Goal: Transaction & Acquisition: Purchase product/service

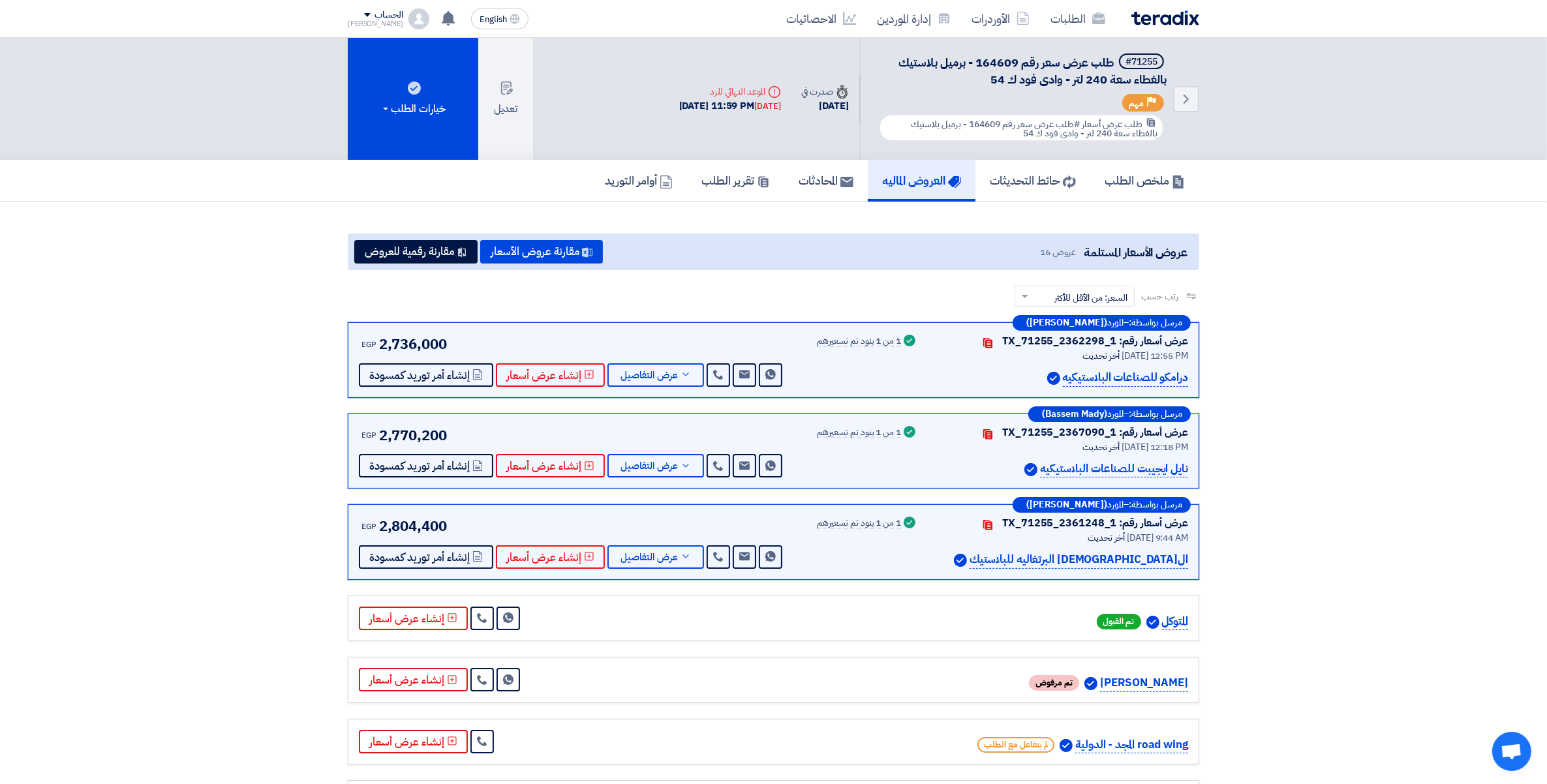
click at [681, 559] on icon at bounding box center [685, 556] width 10 height 10
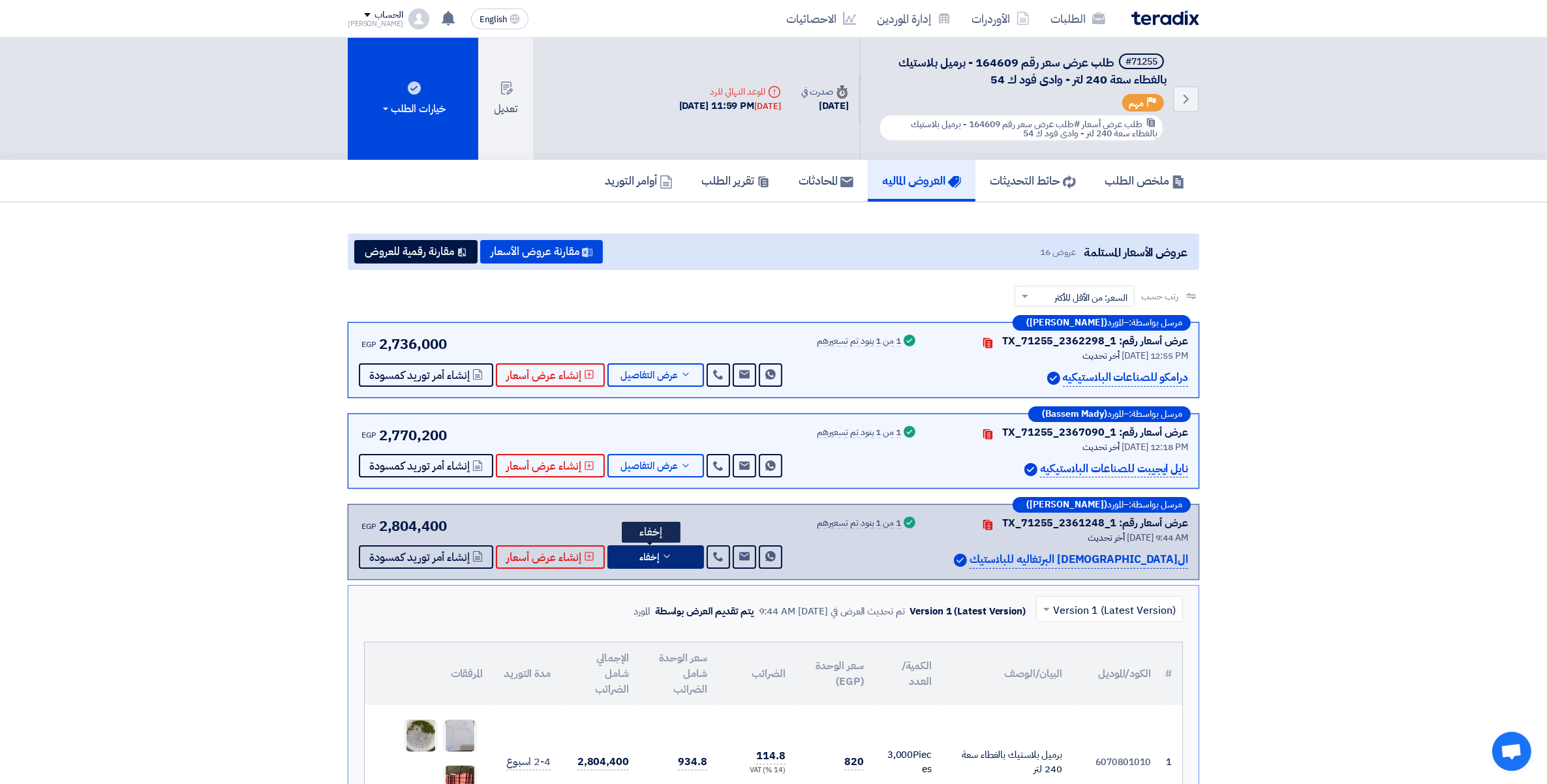
click at [680, 559] on button "إخفاء" at bounding box center [655, 557] width 97 height 23
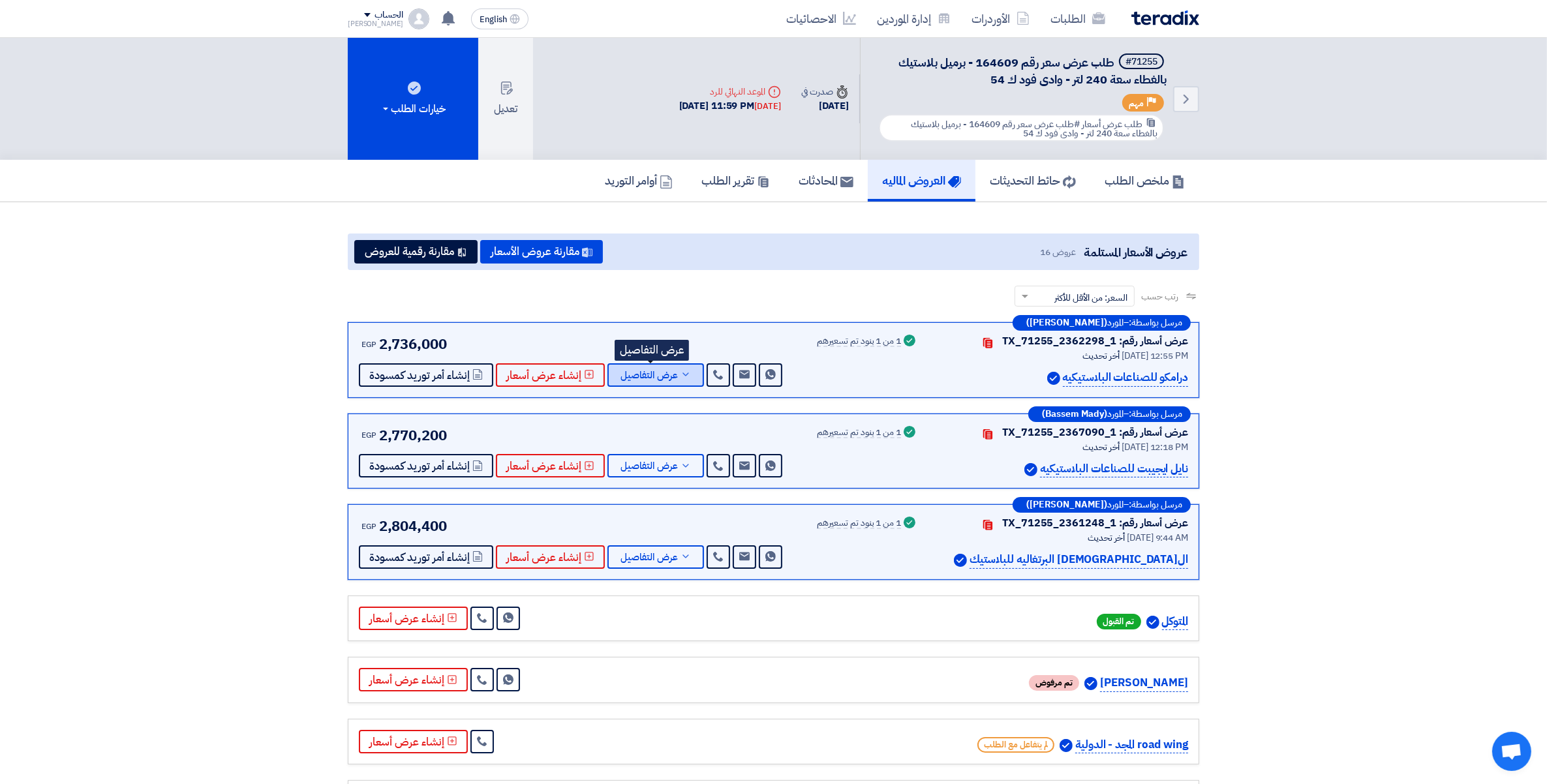
click at [681, 369] on icon at bounding box center [685, 374] width 10 height 10
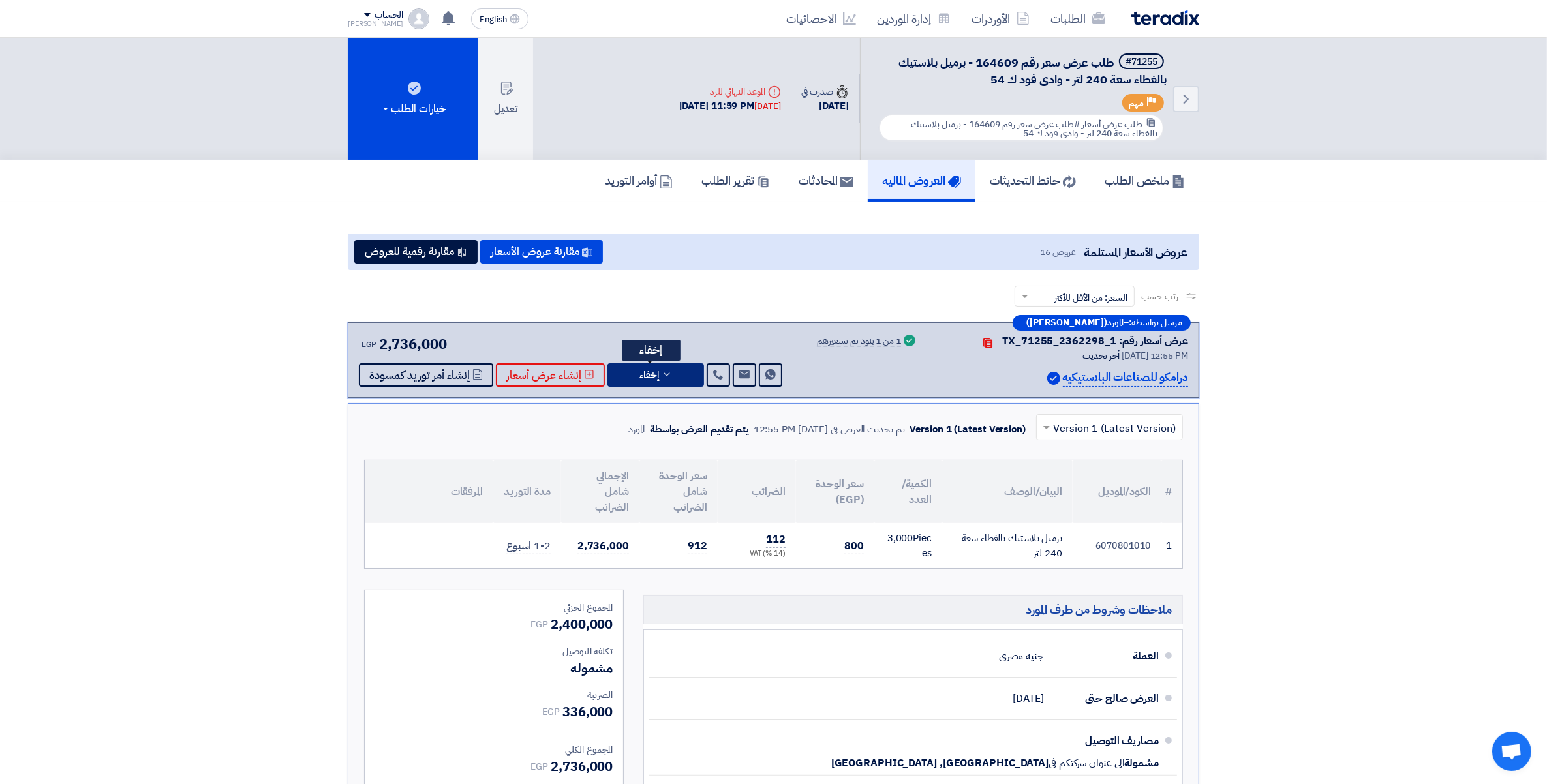
click at [676, 369] on button "إخفاء" at bounding box center [655, 375] width 97 height 23
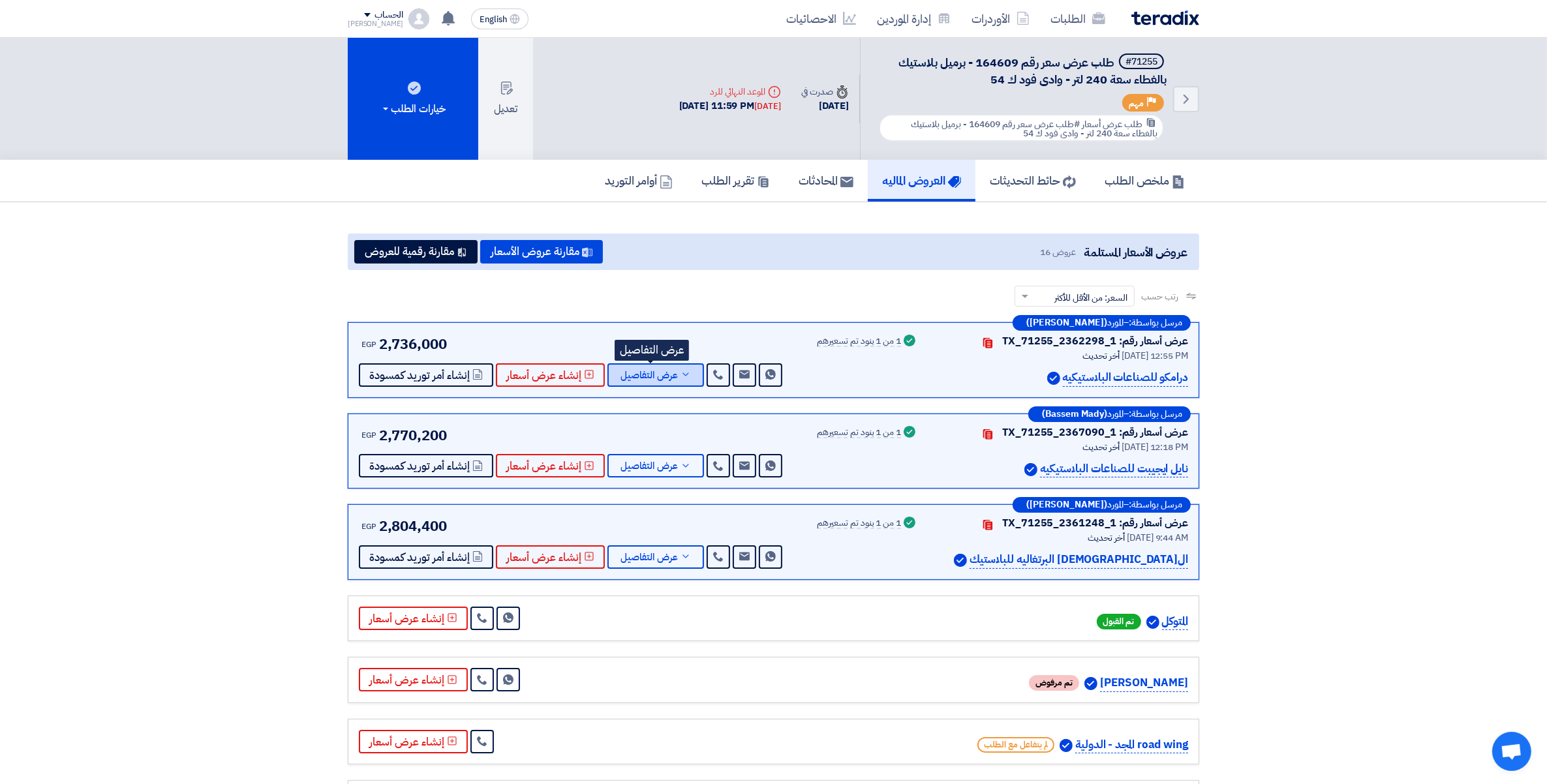
click at [681, 369] on icon at bounding box center [685, 374] width 10 height 10
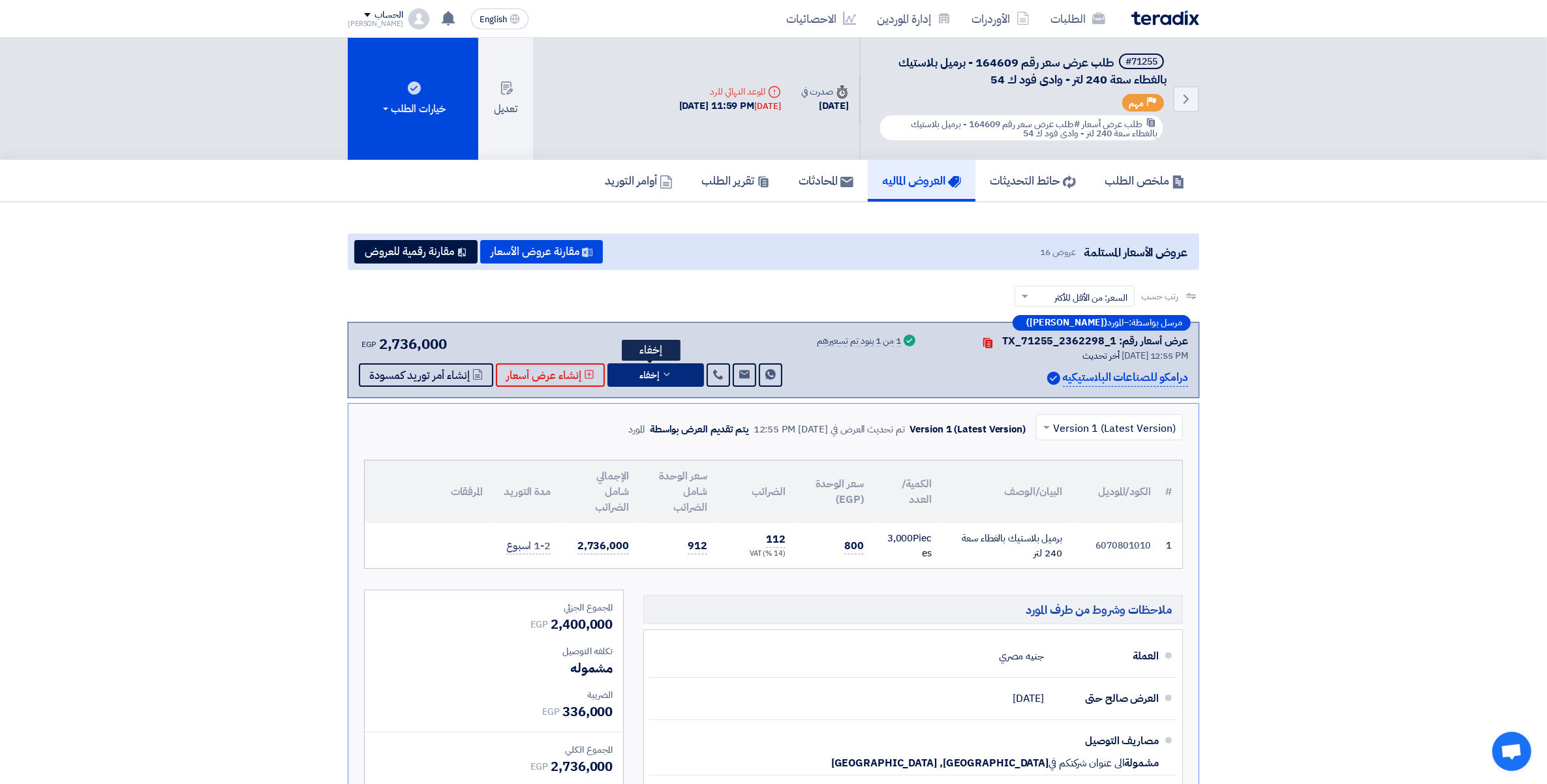
click at [676, 369] on button "إخفاء" at bounding box center [655, 375] width 97 height 23
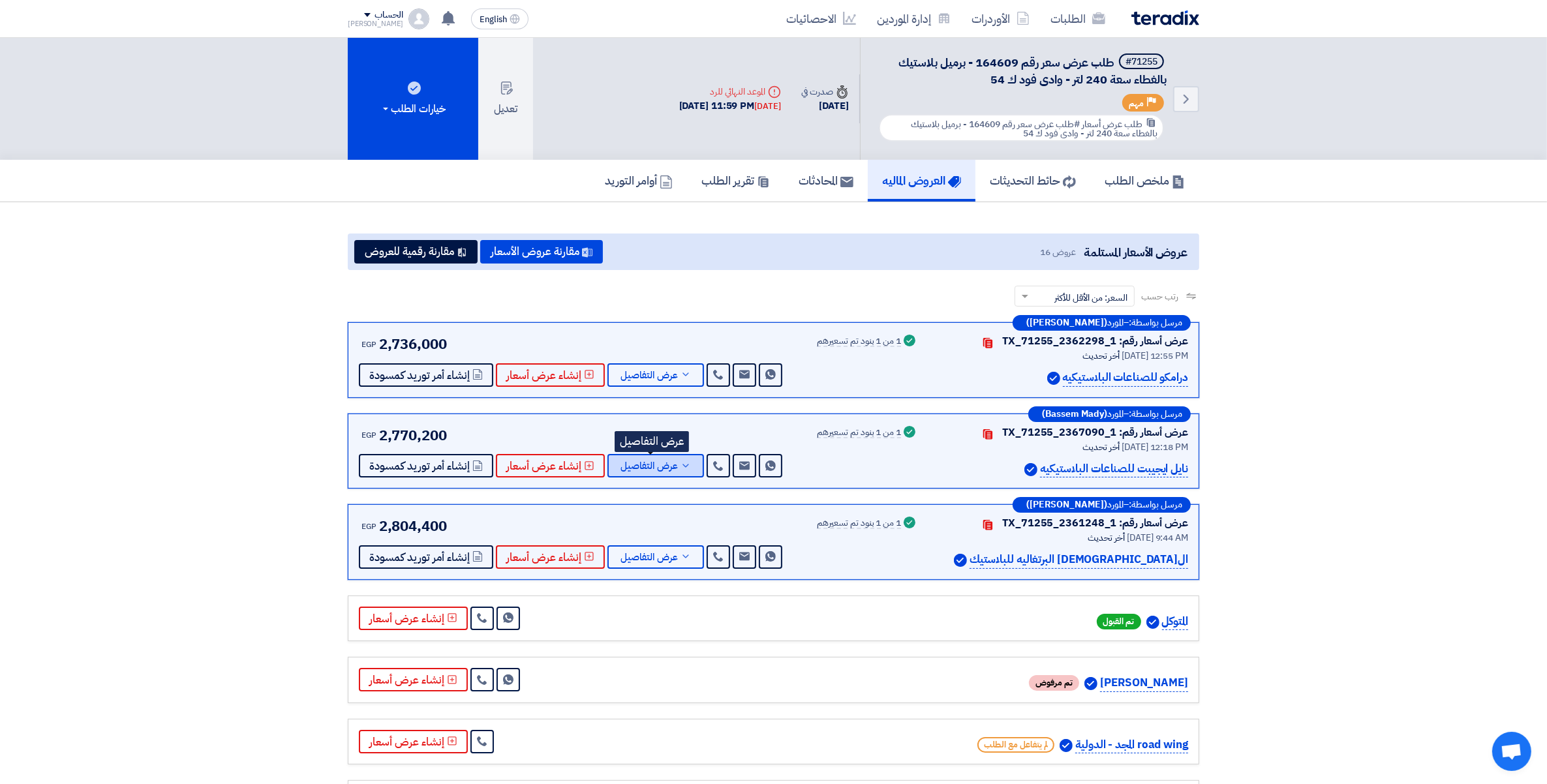
click at [660, 463] on span "عرض التفاصيل" at bounding box center [649, 466] width 58 height 10
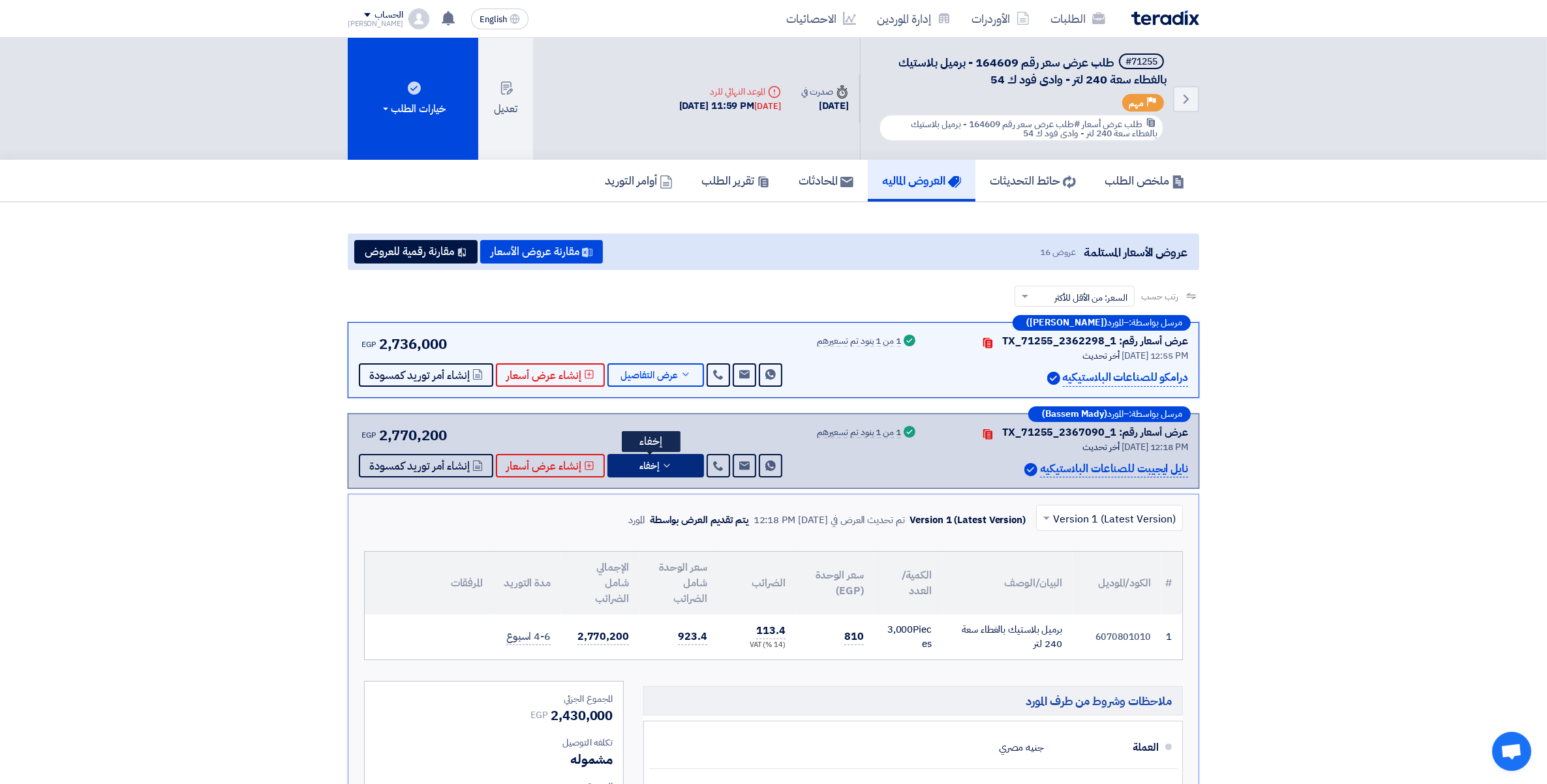
click at [661, 463] on icon at bounding box center [666, 465] width 10 height 10
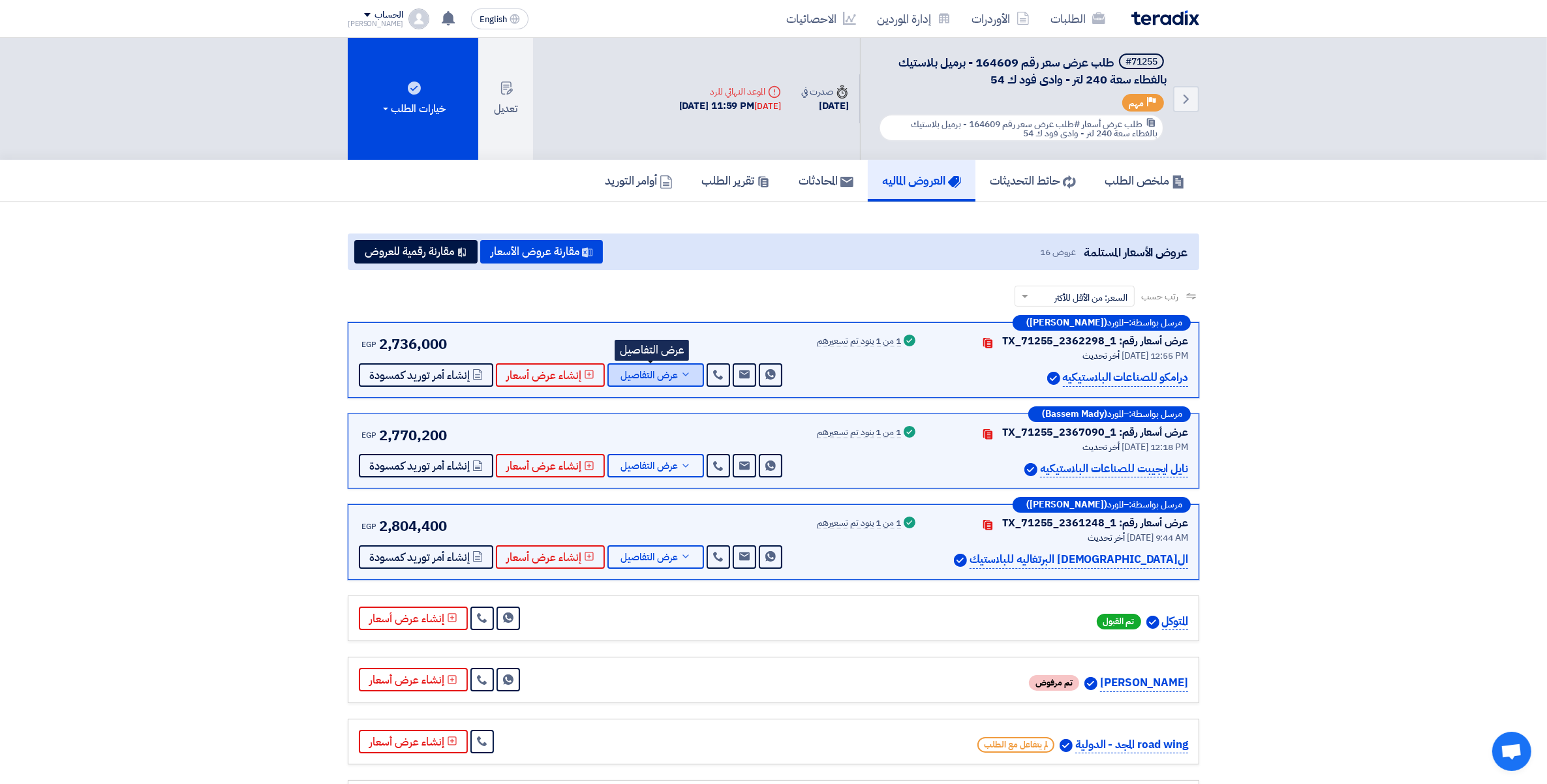
click at [681, 379] on button "عرض التفاصيل" at bounding box center [655, 375] width 97 height 23
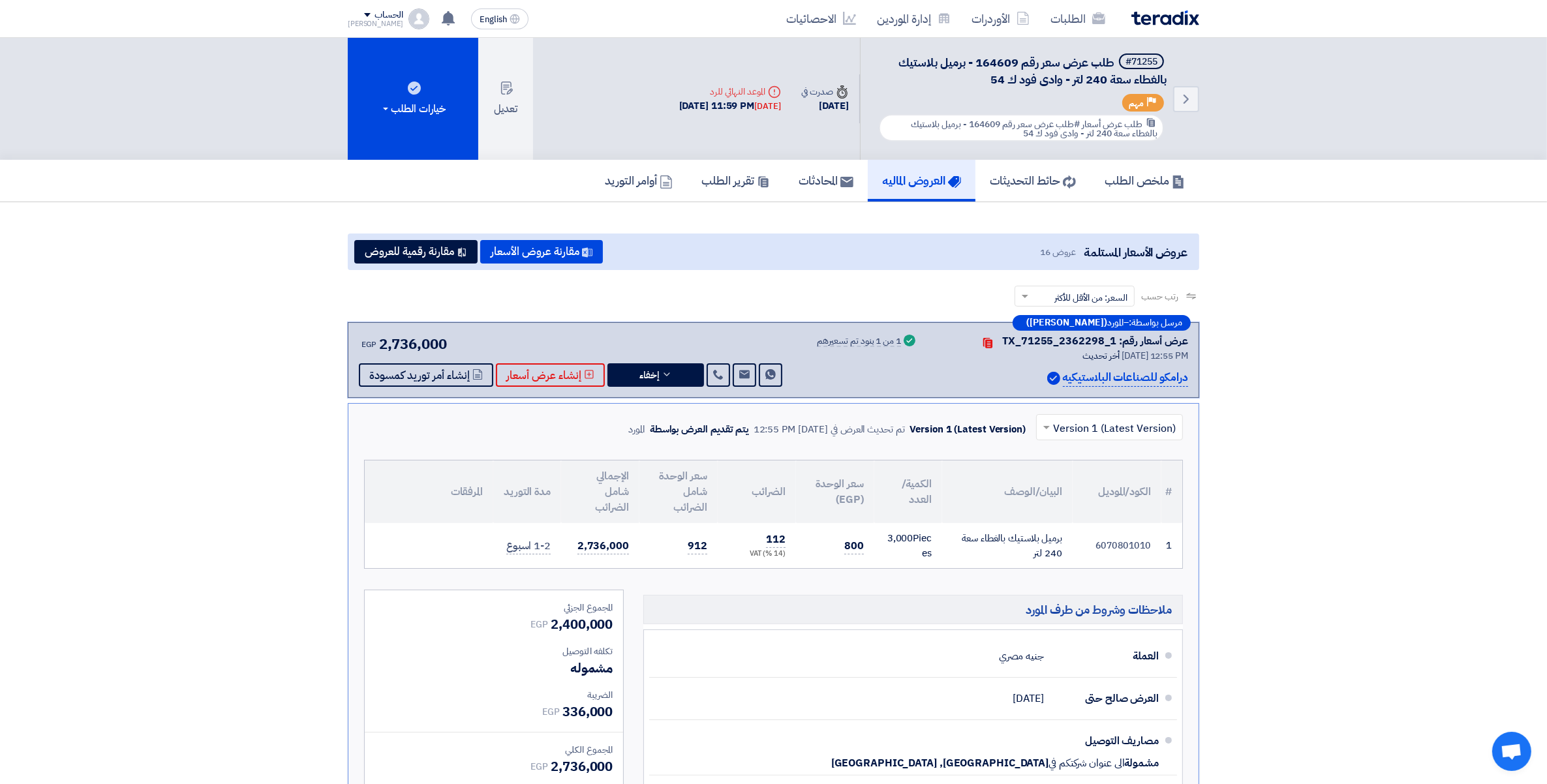
click at [661, 372] on icon at bounding box center [666, 374] width 10 height 10
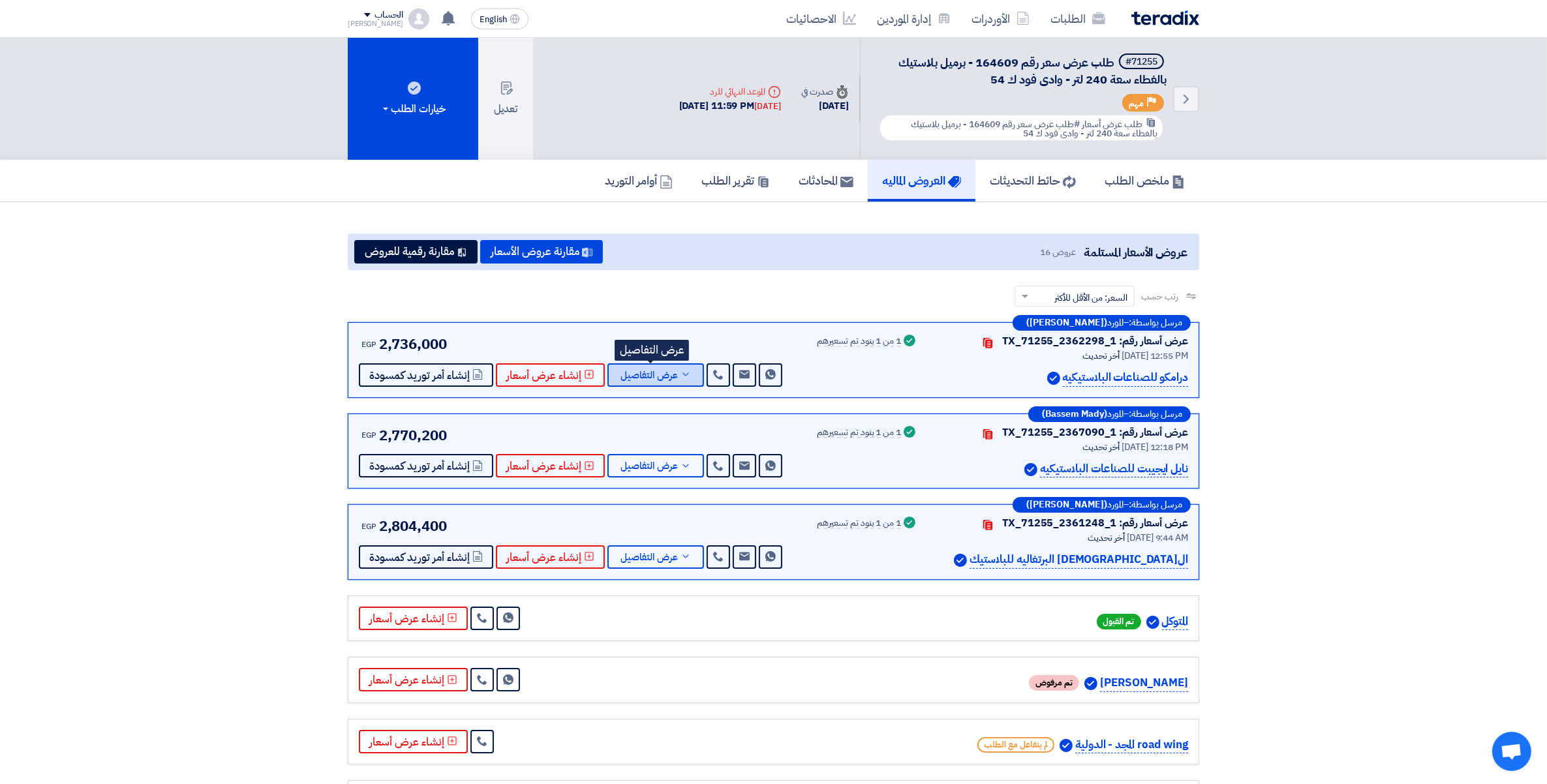
click at [659, 372] on span "عرض التفاصيل" at bounding box center [649, 376] width 58 height 10
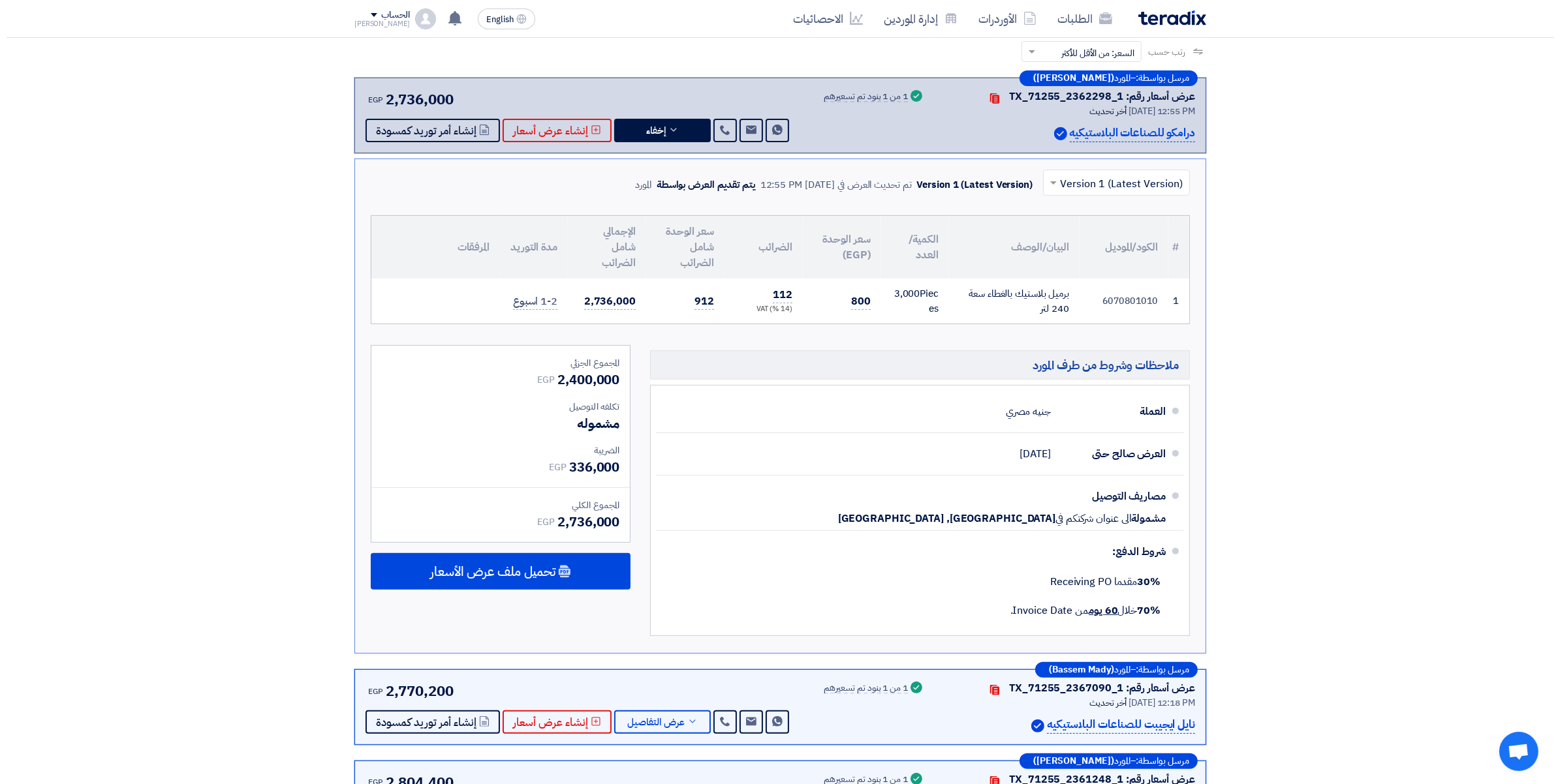
scroll to position [163, 0]
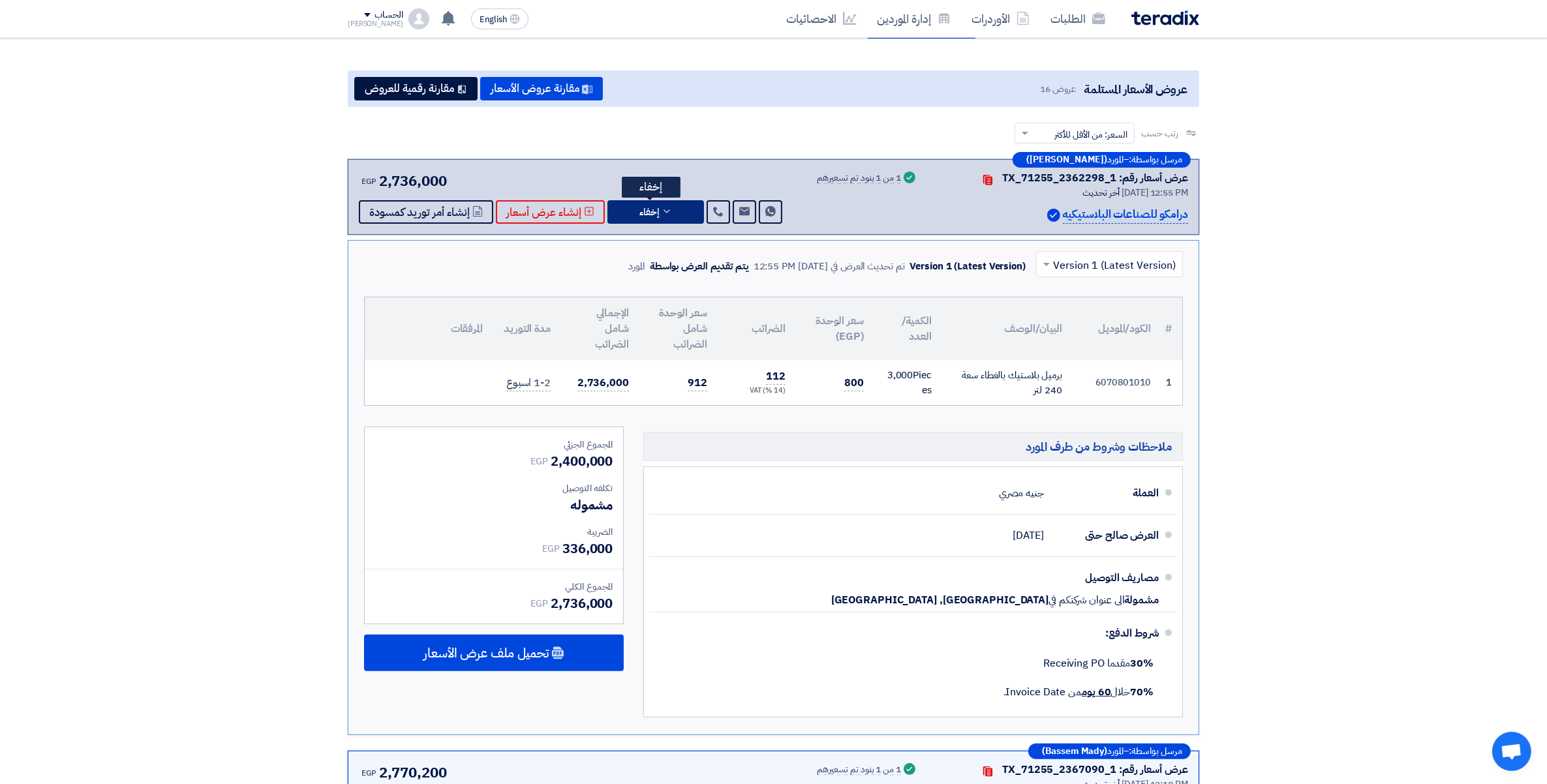
click at [650, 208] on span "إخفاء" at bounding box center [649, 212] width 20 height 10
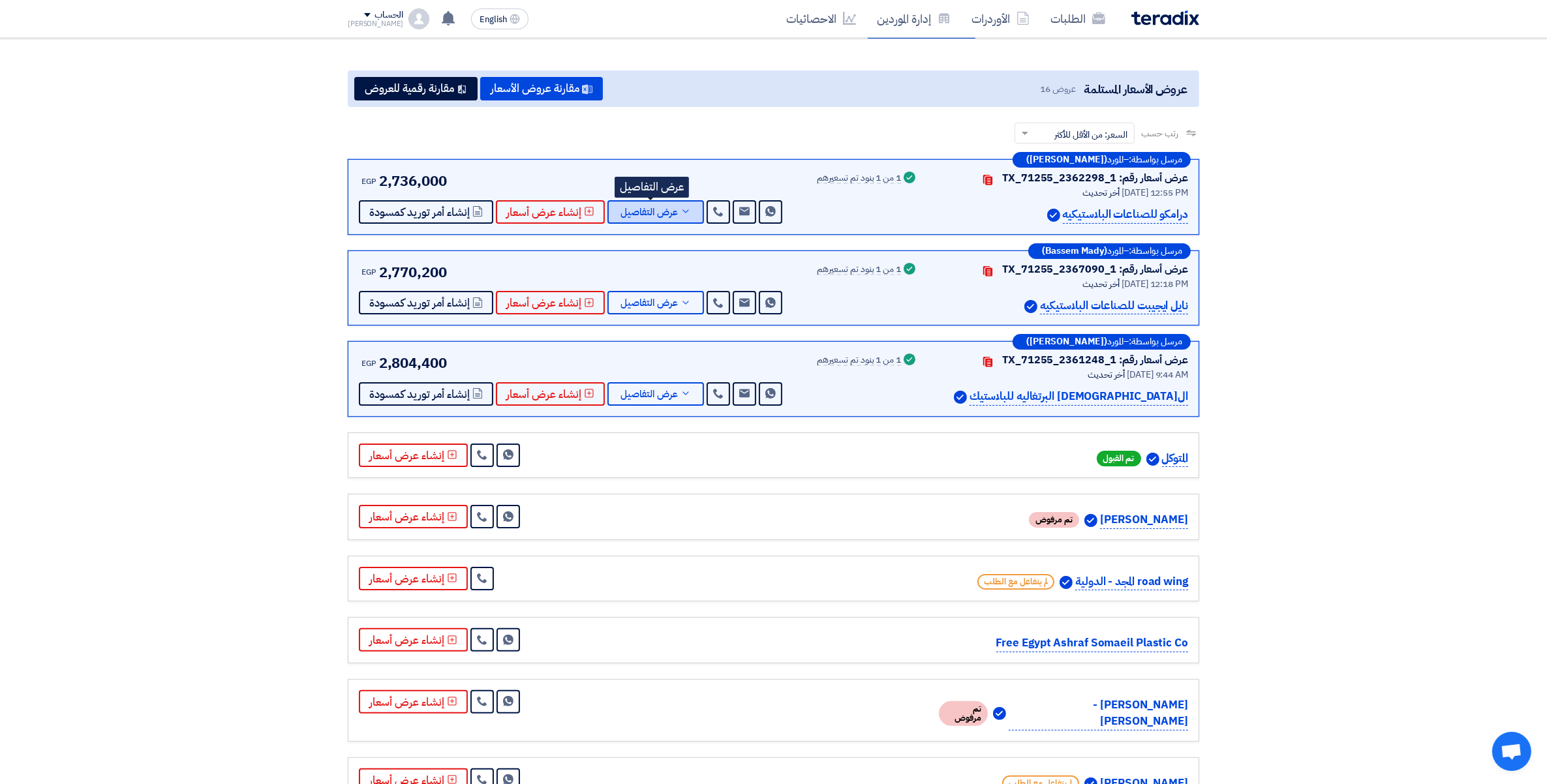
click at [650, 208] on span "عرض التفاصيل" at bounding box center [649, 212] width 58 height 10
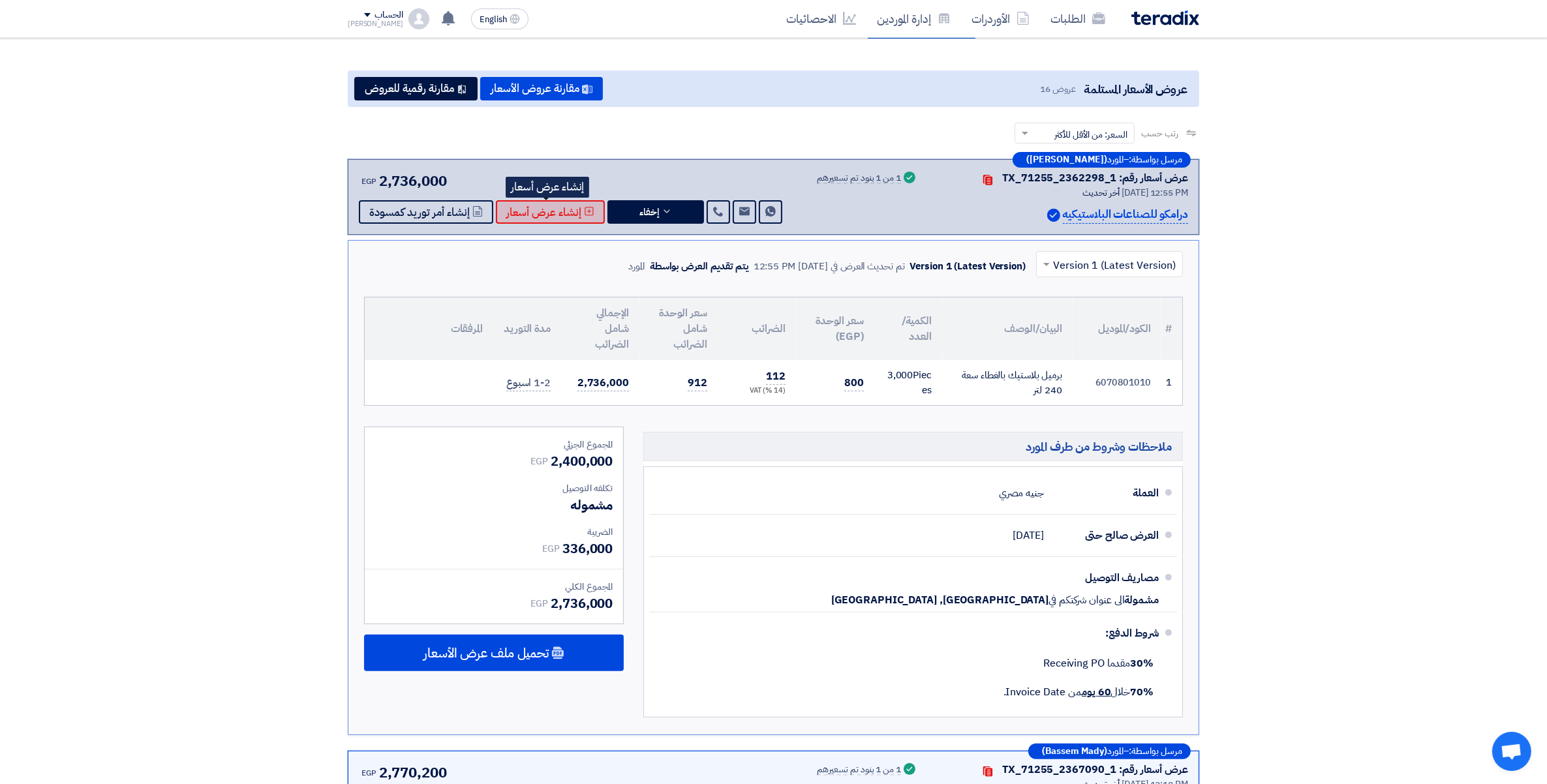
click at [569, 208] on span "إنشاء عرض أسعار" at bounding box center [544, 212] width 75 height 10
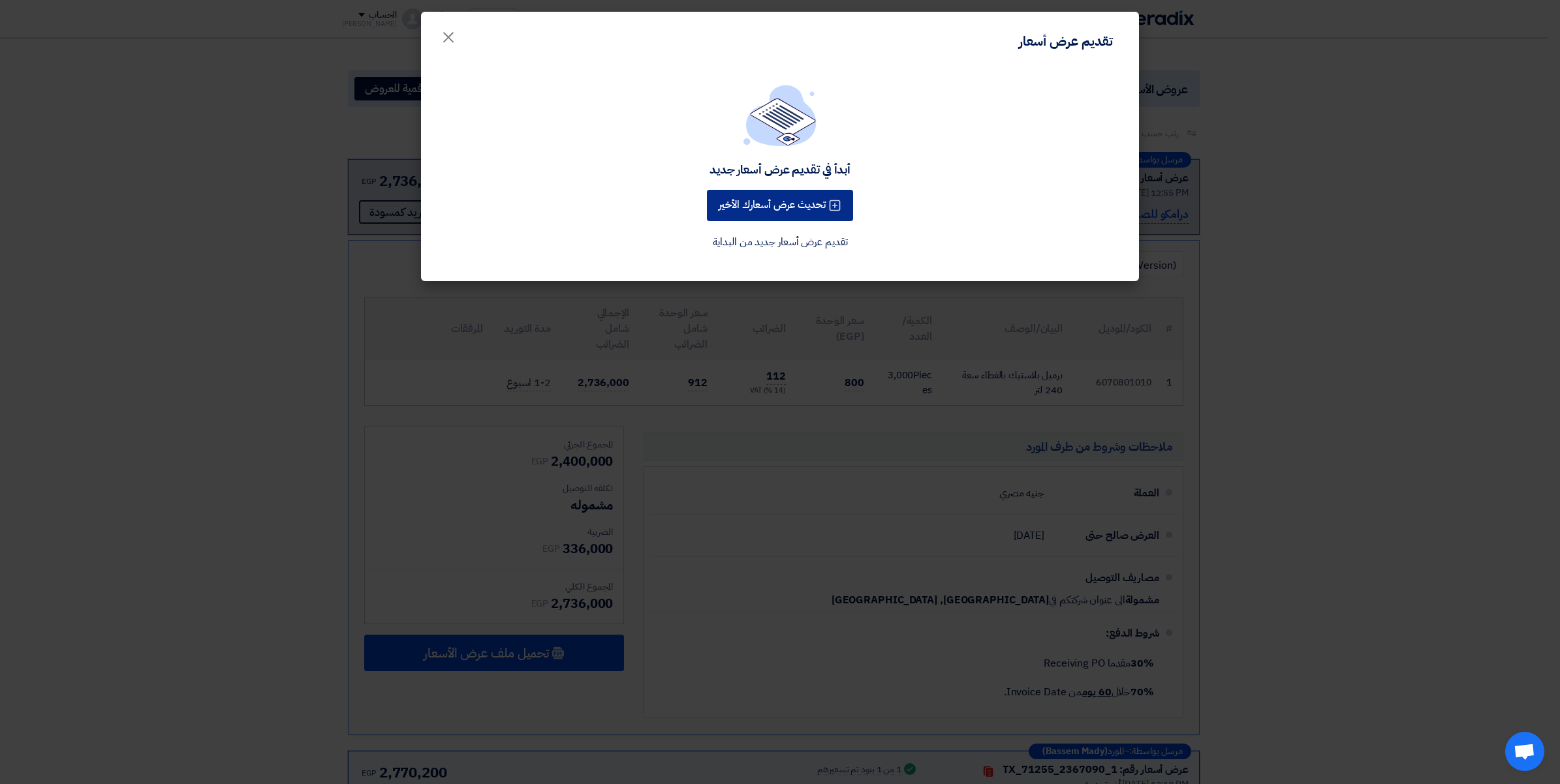
click at [793, 136] on div "أبدأ في تقديم عرض أسعار جديد تحديث عرض أسعارك الأخير تقديم عرض أسعار جديد من ال…" at bounding box center [780, 168] width 686 height 166
click at [763, 207] on button "تحديث عرض أسعارك الأخير" at bounding box center [780, 206] width 146 height 32
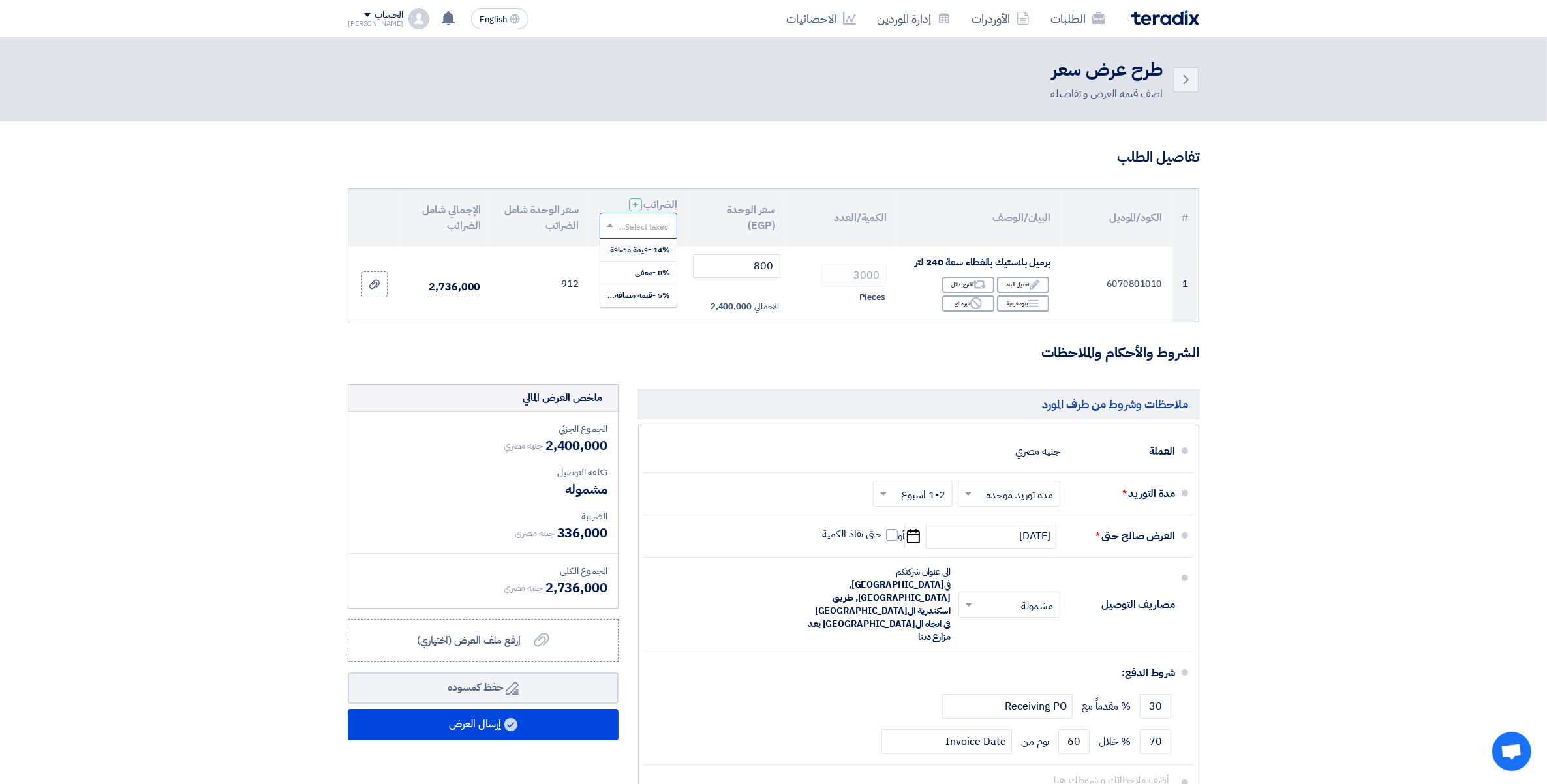
click at [635, 233] on input "text" at bounding box center [645, 226] width 51 height 21
click at [648, 244] on span "14% -قيمة مضافة" at bounding box center [640, 249] width 60 height 12
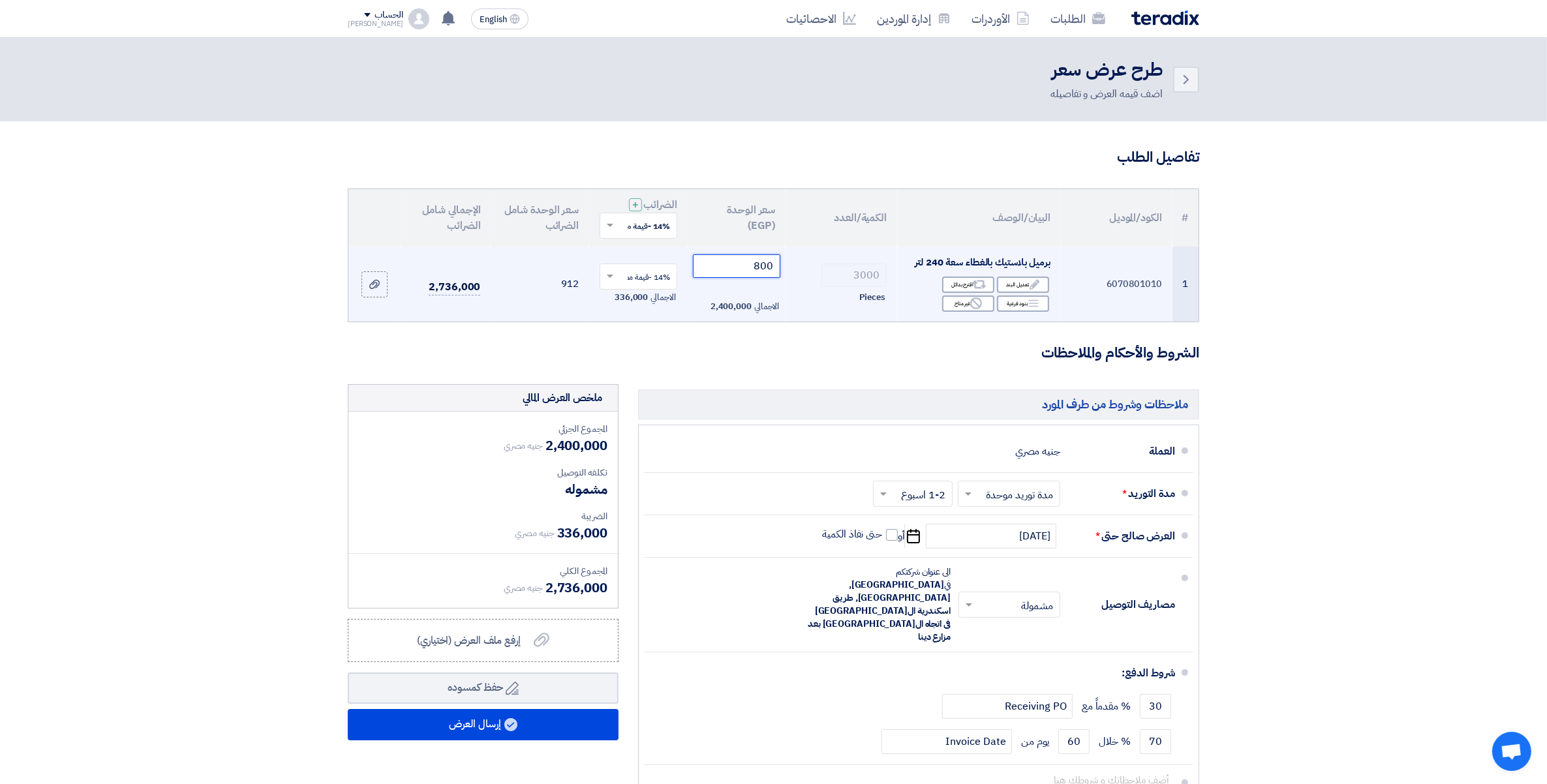
drag, startPoint x: 738, startPoint y: 266, endPoint x: 1100, endPoint y: 279, distance: 362.2
click at [1100, 279] on tr "1 6070801010 برميل بلاستيك بالغطاء سعة 240 لتر Edit تعديل البند Alternative اقت…" at bounding box center [773, 284] width 850 height 75
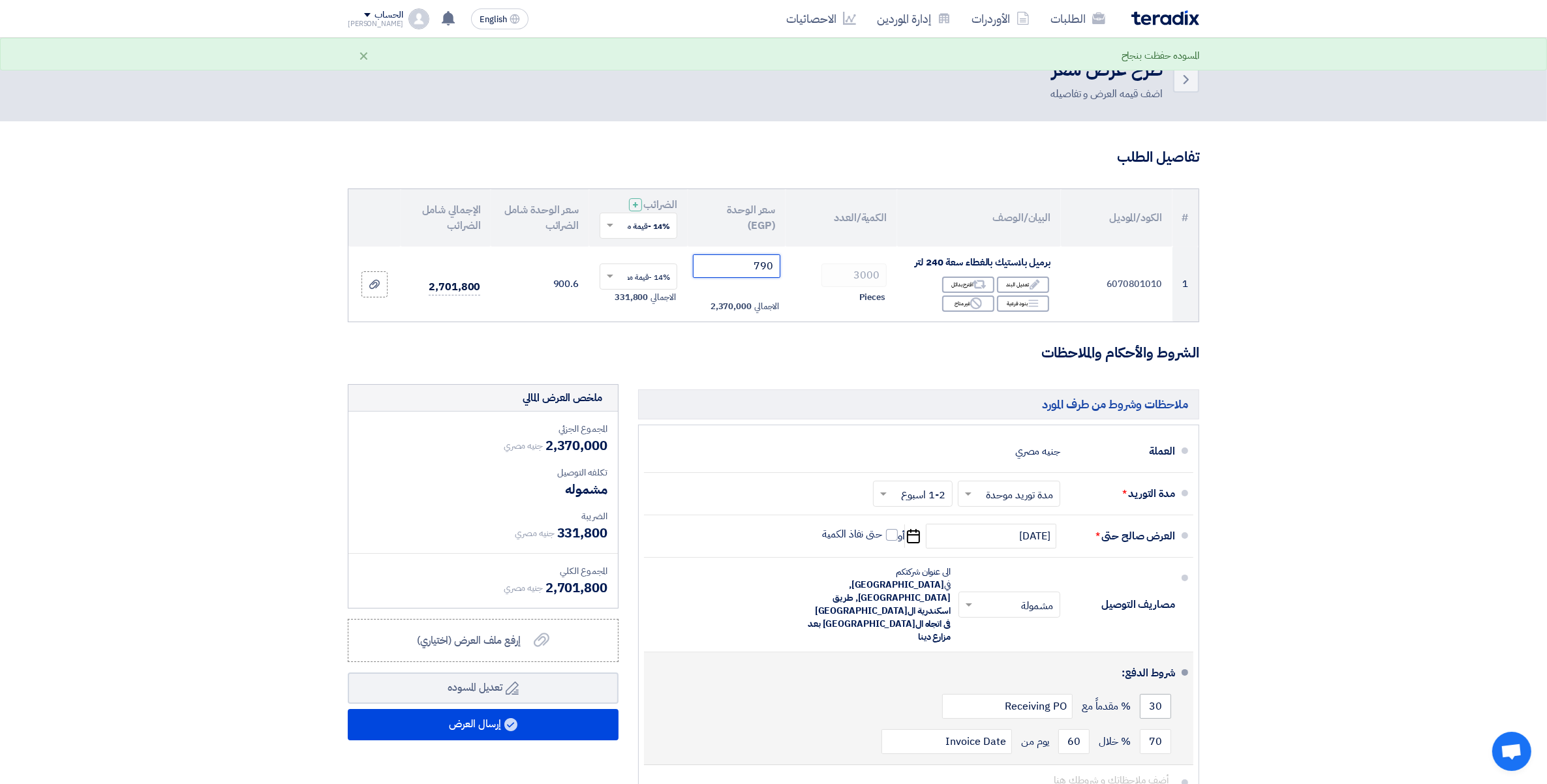
type input "790"
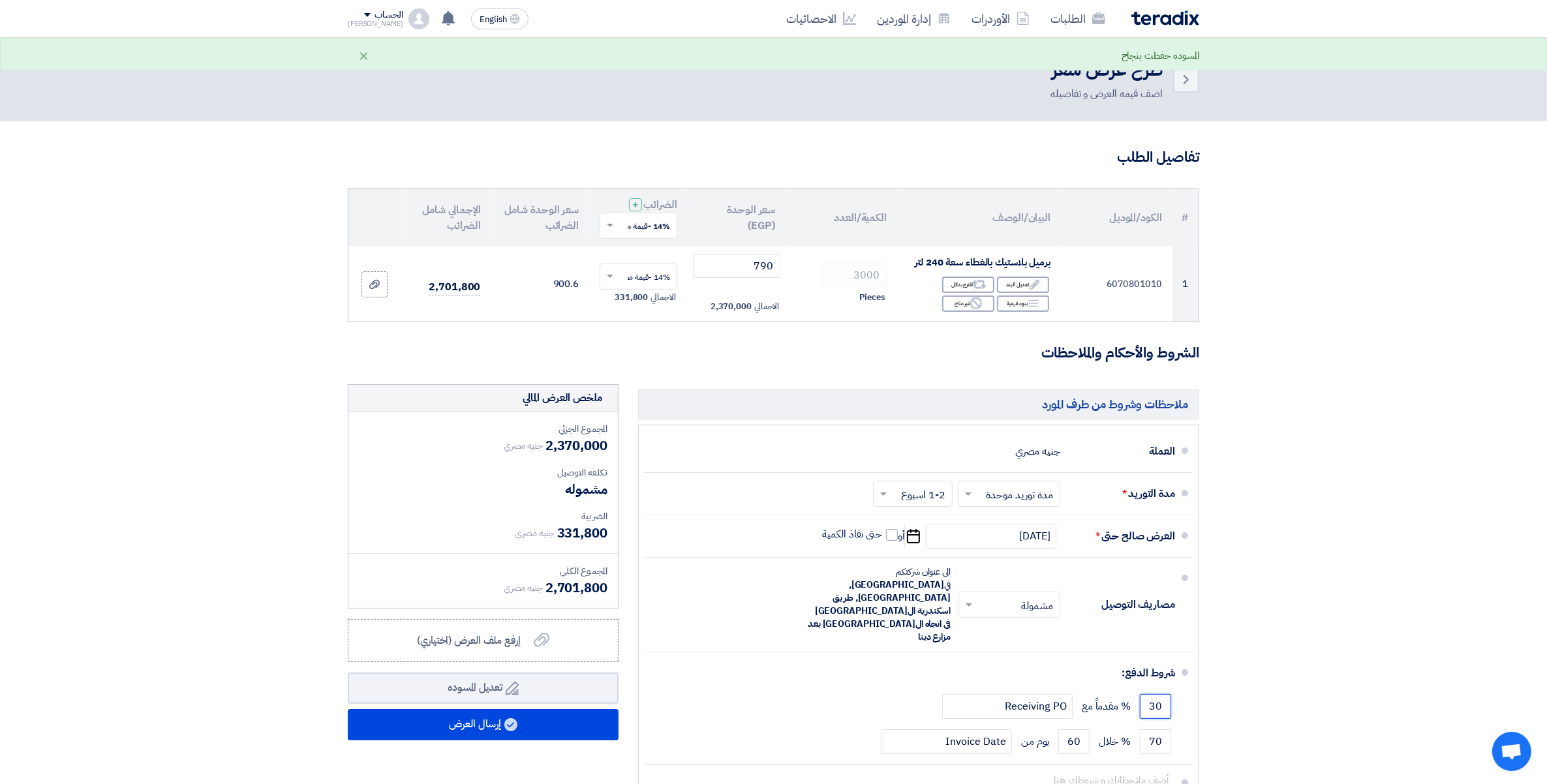
drag, startPoint x: 1149, startPoint y: 667, endPoint x: 1204, endPoint y: 667, distance: 55.0
click at [1204, 667] on div "ملاحظات وشروط من طرف المورد العملة جنيه مصري مدة التوريد * اختر مدة التوريد × ×" at bounding box center [918, 612] width 581 height 455
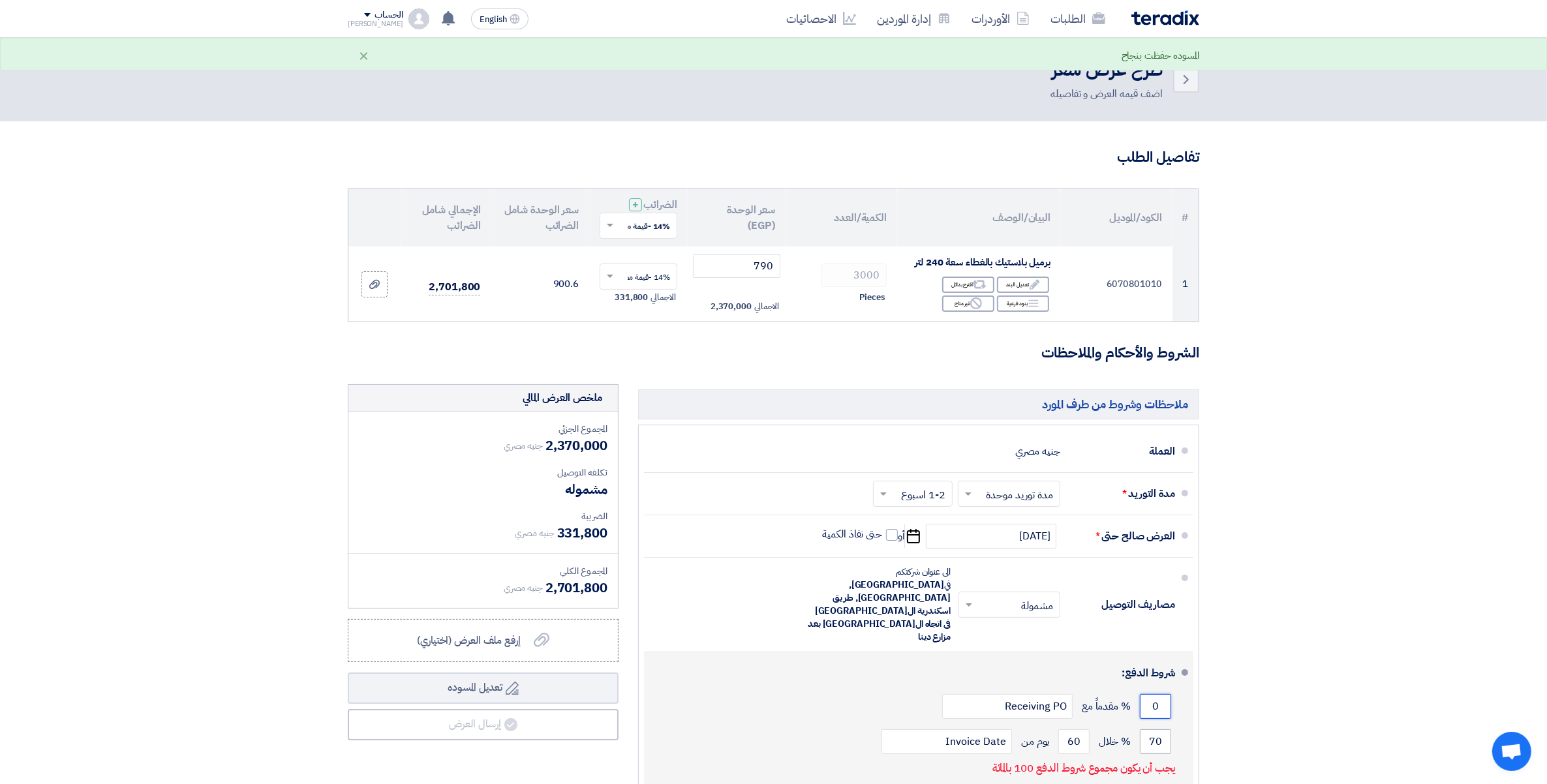
type input "0"
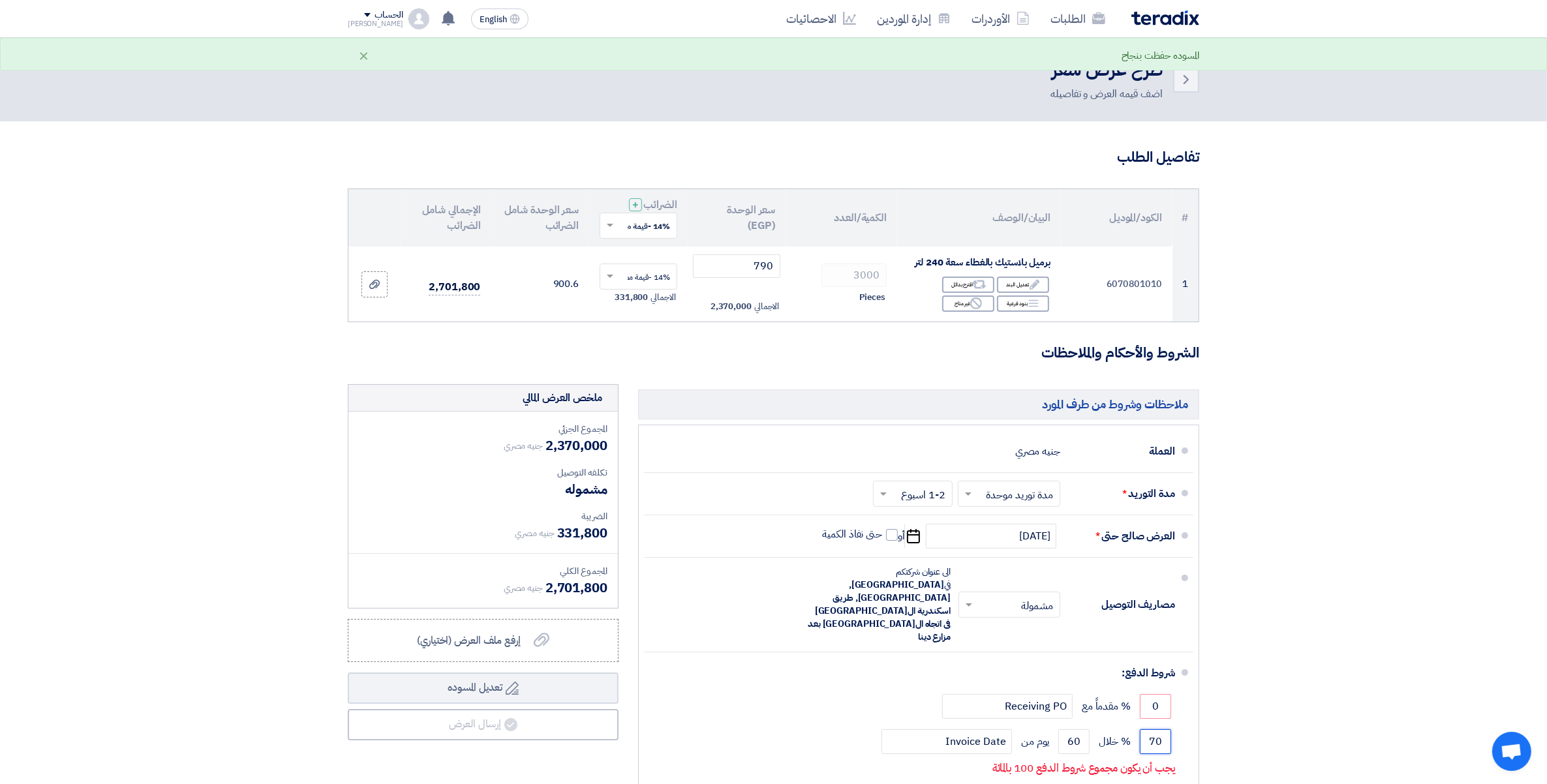
drag, startPoint x: 1142, startPoint y: 705, endPoint x: 1225, endPoint y: 706, distance: 83.0
click at [1224, 706] on section "تفاصيل الطلب # الكود/الموديل البيان/الوصف الكمية/العدد سعر الوحدة (EGP) الضرائب…" at bounding box center [773, 512] width 1547 height 782
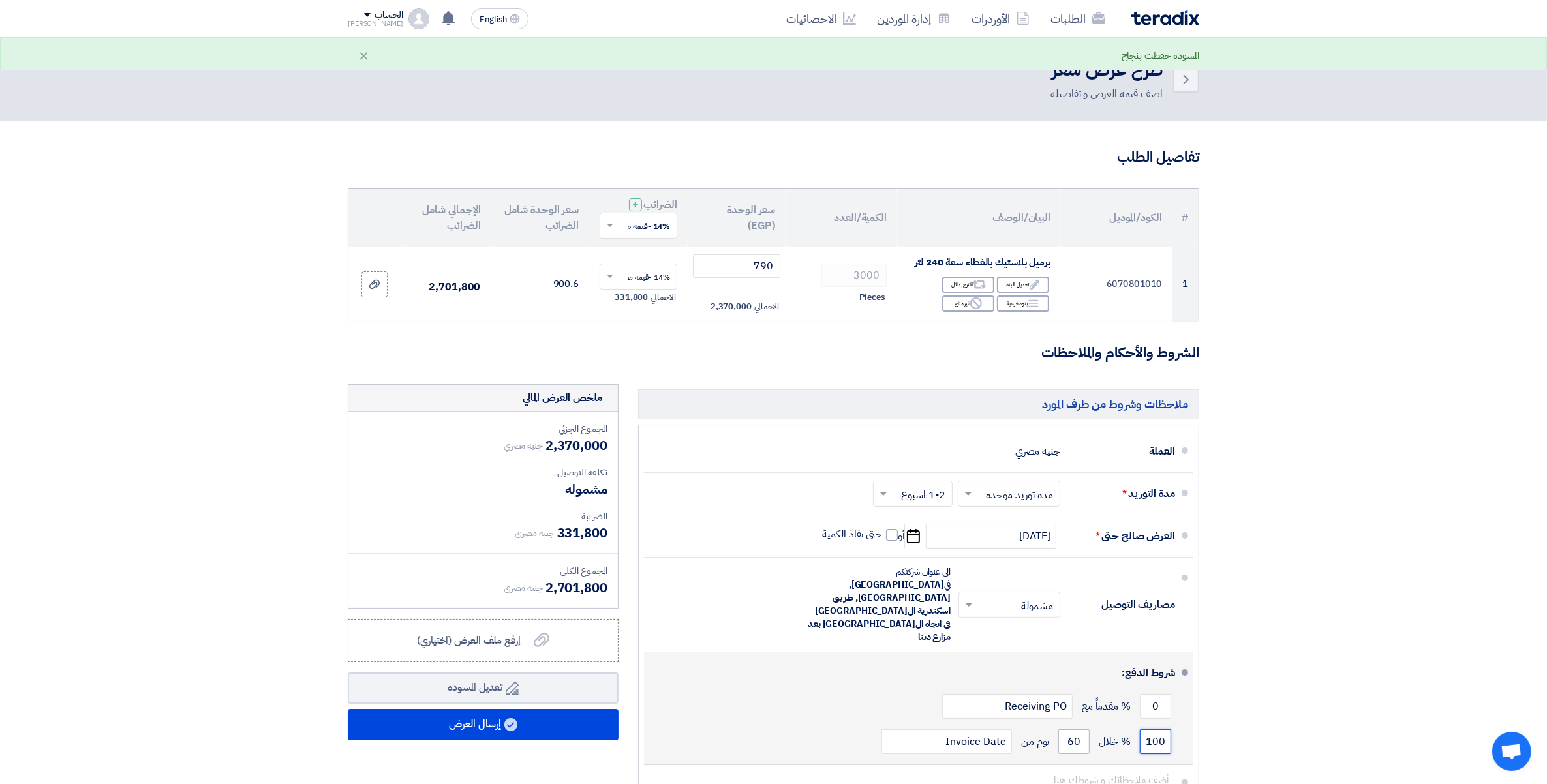
type input "100"
drag, startPoint x: 1065, startPoint y: 706, endPoint x: 1161, endPoint y: 707, distance: 96.0
click at [1161, 724] on div "100 % خلال 60 يوم من Invoice Date" at bounding box center [915, 742] width 521 height 35
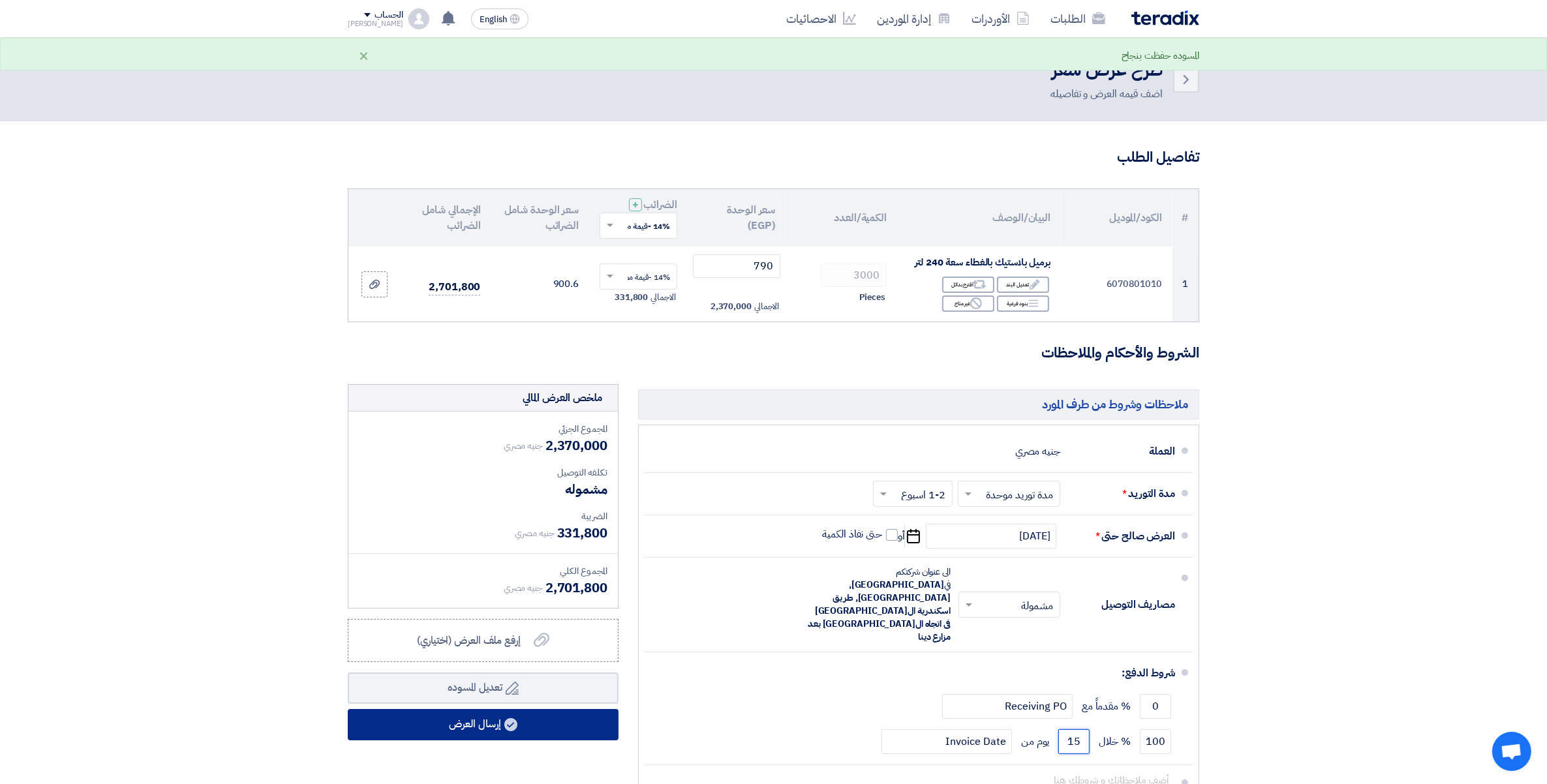
type input "15"
click at [520, 722] on button "إرسال العرض" at bounding box center [483, 725] width 271 height 32
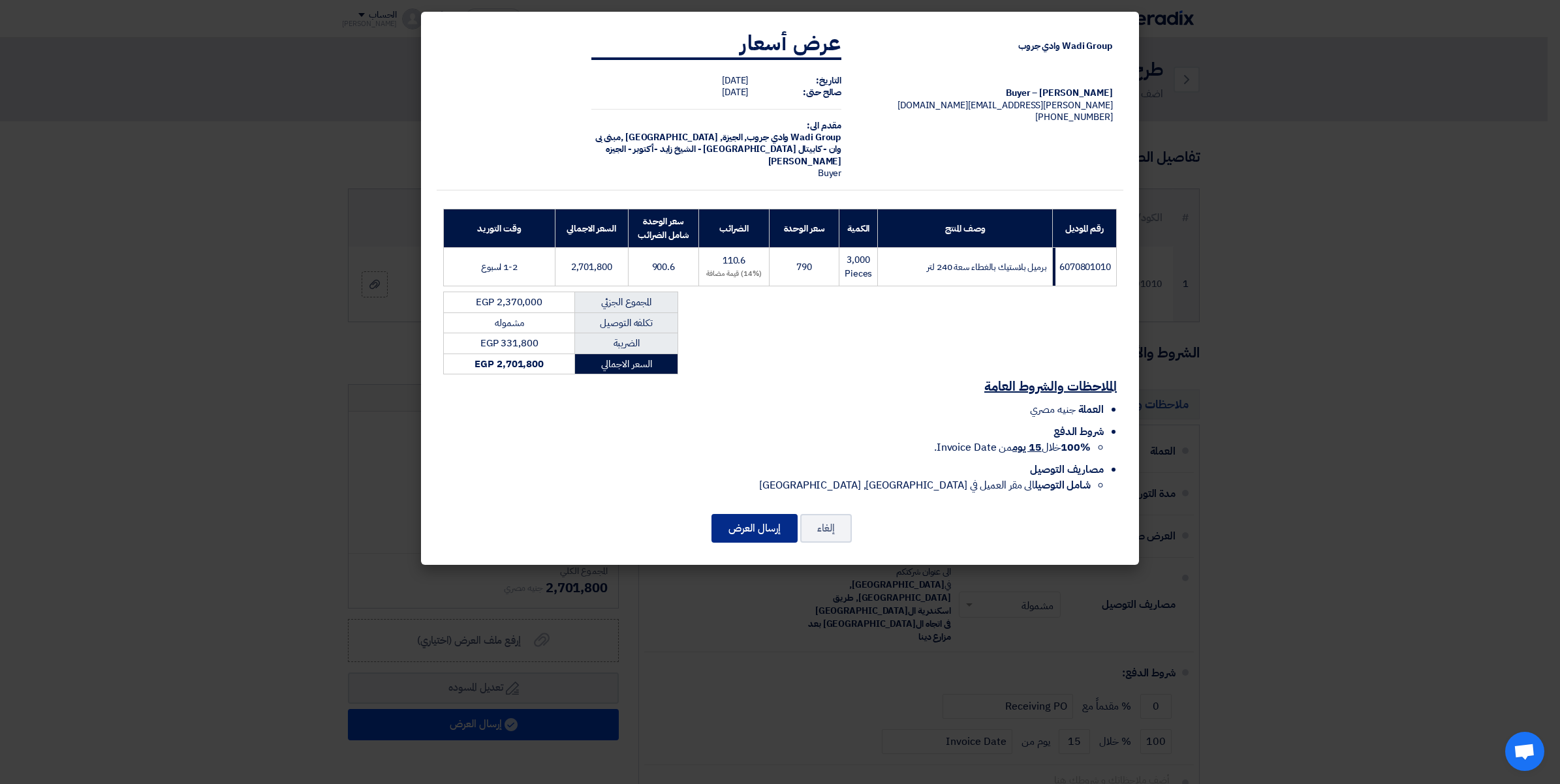
click at [747, 537] on button "إرسال العرض" at bounding box center [754, 528] width 86 height 29
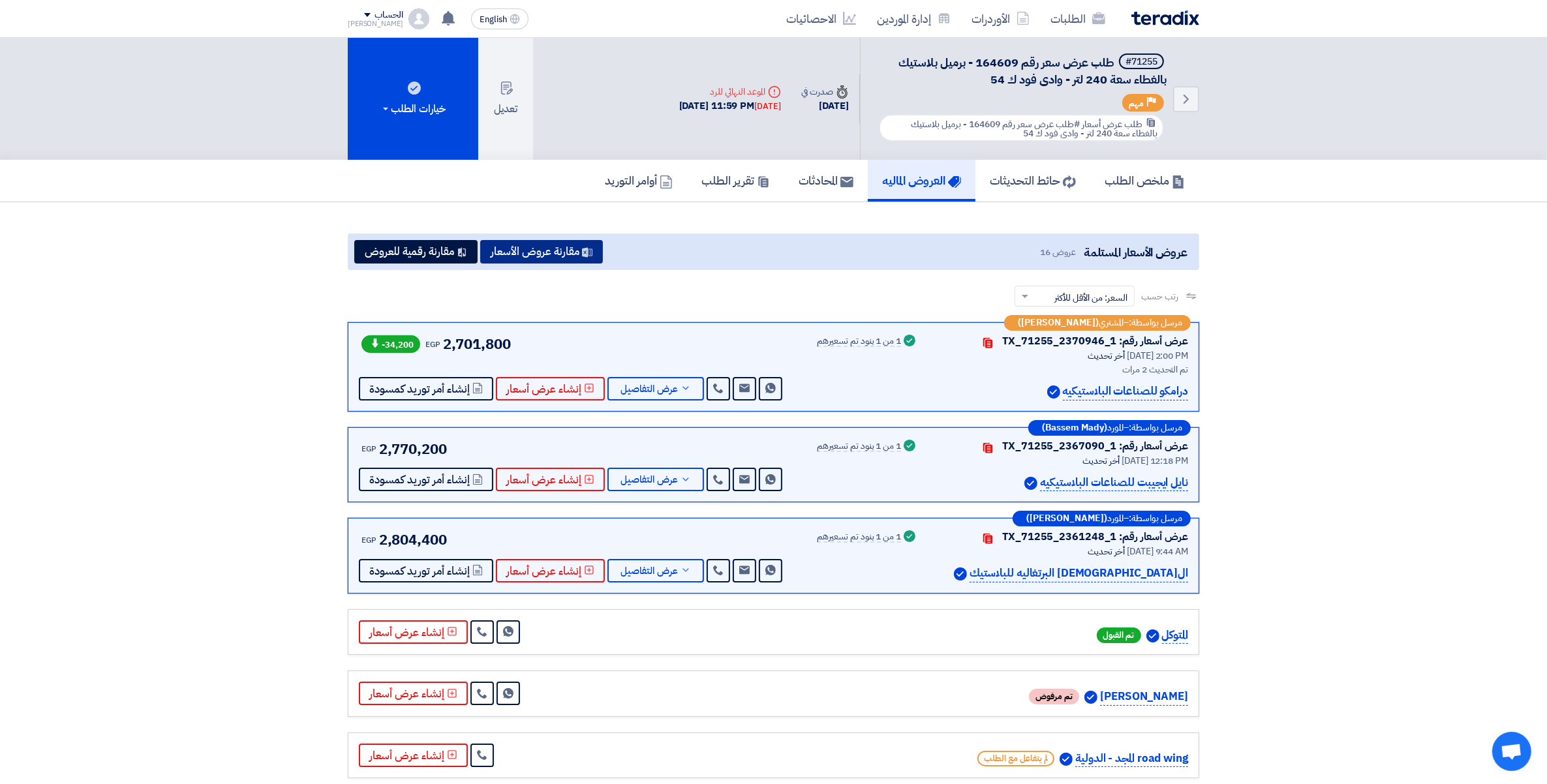
click at [559, 242] on button "مقارنة عروض الأسعار" at bounding box center [541, 252] width 123 height 23
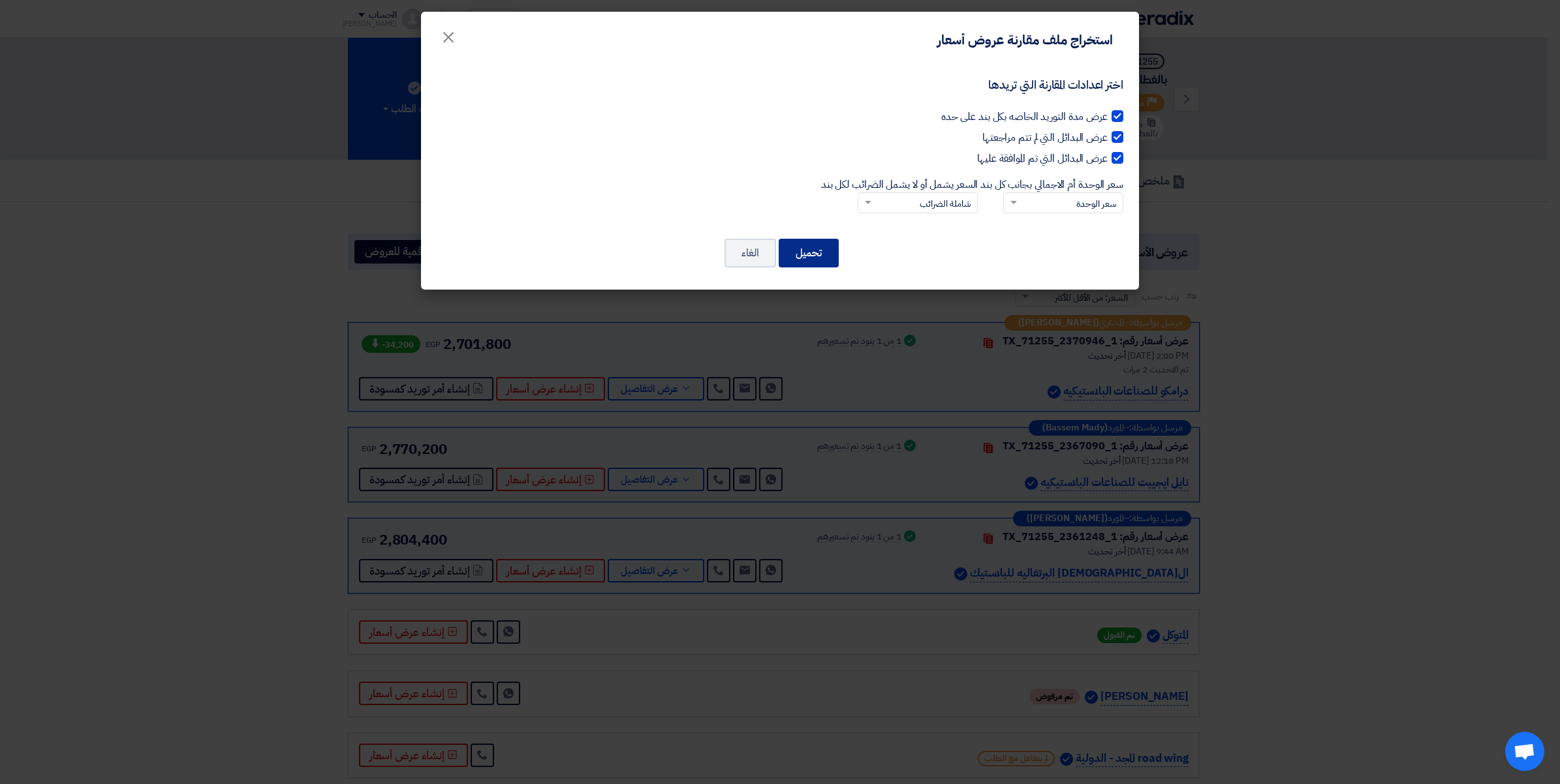
click at [815, 252] on button "تحميل" at bounding box center [809, 253] width 60 height 29
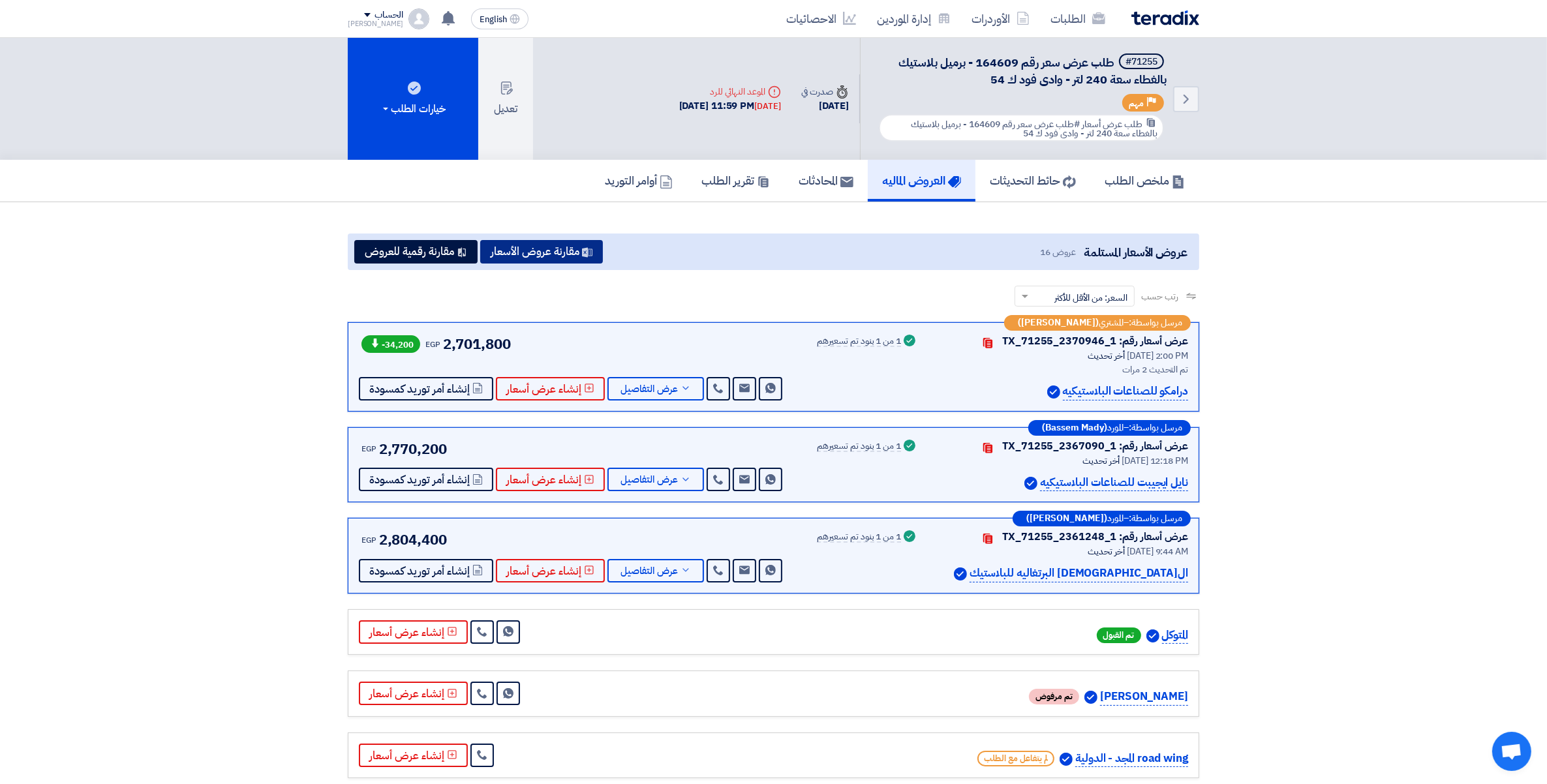
click at [575, 240] on button "مقارنة عروض الأسعار" at bounding box center [541, 252] width 123 height 23
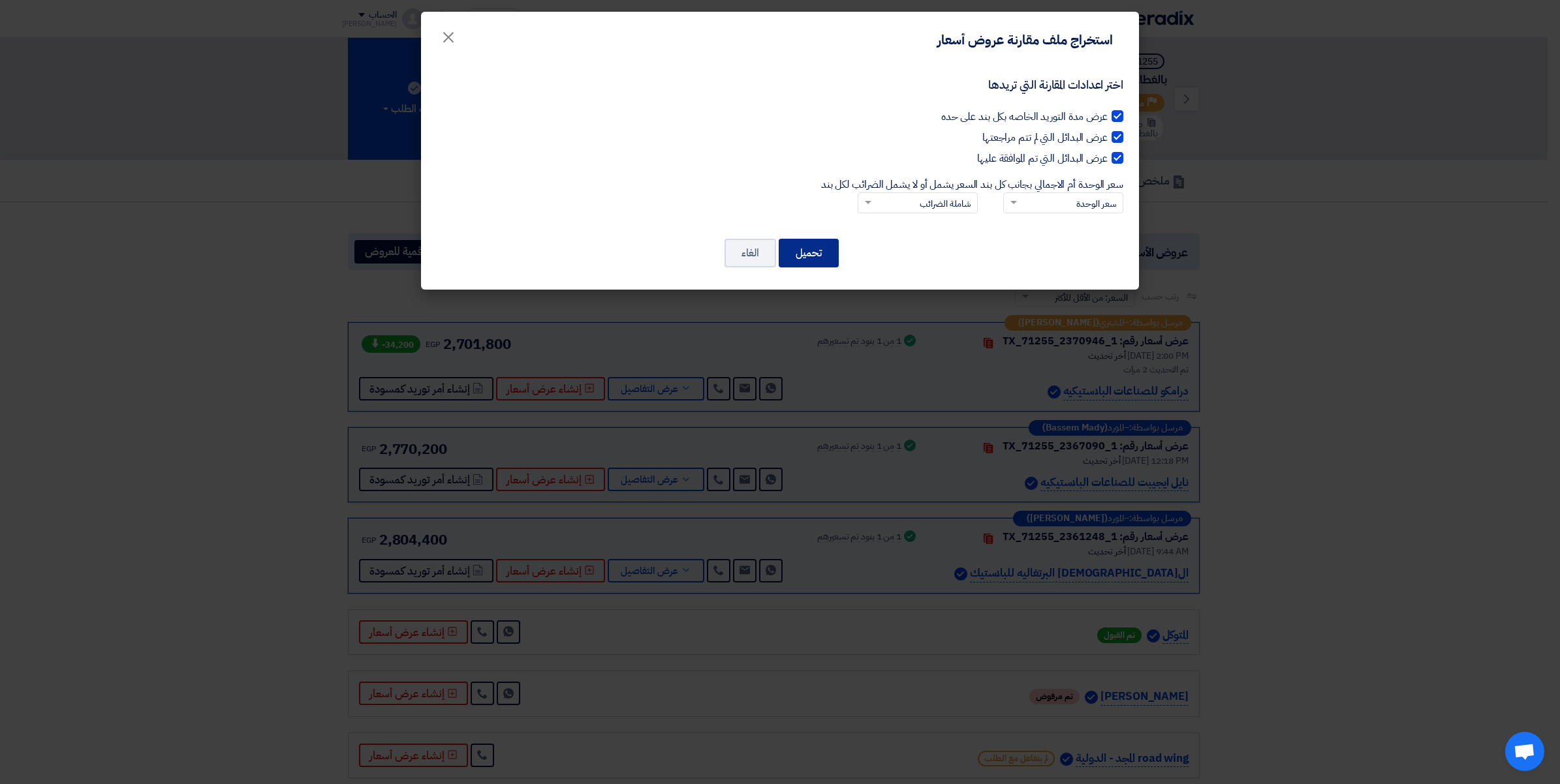
click at [826, 245] on button "تحميل" at bounding box center [809, 253] width 60 height 29
